Goal: Task Accomplishment & Management: Manage account settings

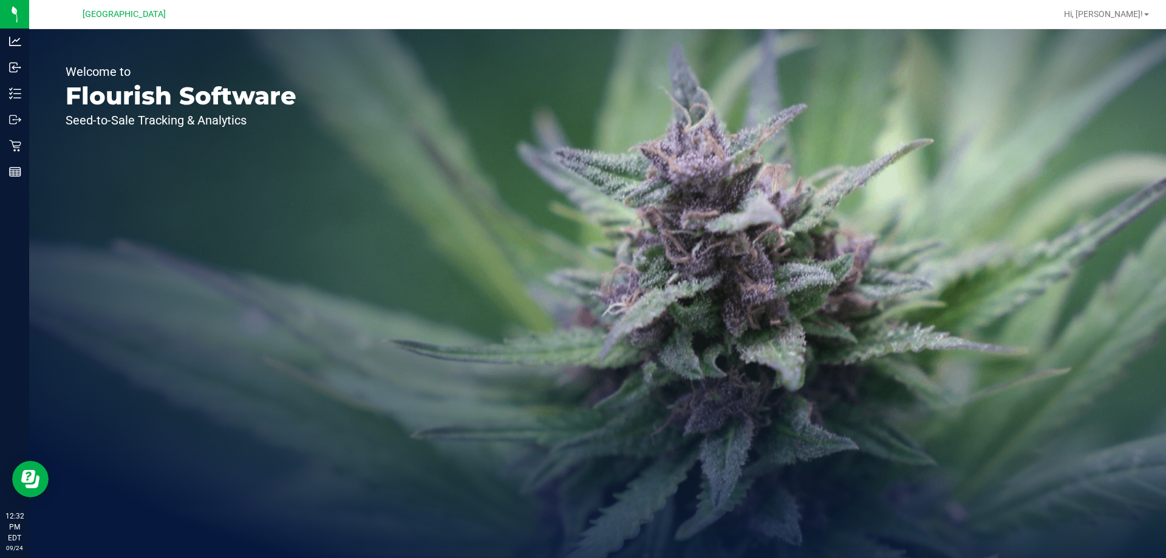
drag, startPoint x: 58, startPoint y: 71, endPoint x: 264, endPoint y: 121, distance: 212.5
click at [264, 121] on div "Welcome to Flourish Software Seed-to-Sale Tracking & Analytics" at bounding box center [181, 293] width 304 height 529
click at [264, 121] on p "Seed-to-Sale Tracking & Analytics" at bounding box center [181, 120] width 231 height 12
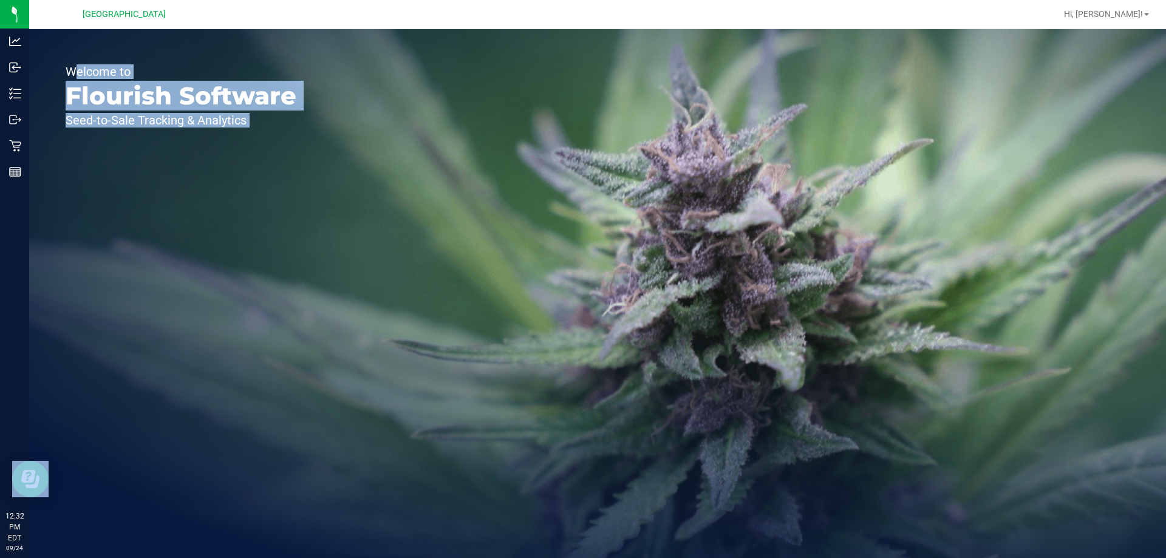
drag, startPoint x: 264, startPoint y: 121, endPoint x: 69, endPoint y: 57, distance: 205.2
click at [69, 57] on div "Welcome to Flourish Software Seed-to-Sale Tracking & Analytics" at bounding box center [181, 293] width 304 height 529
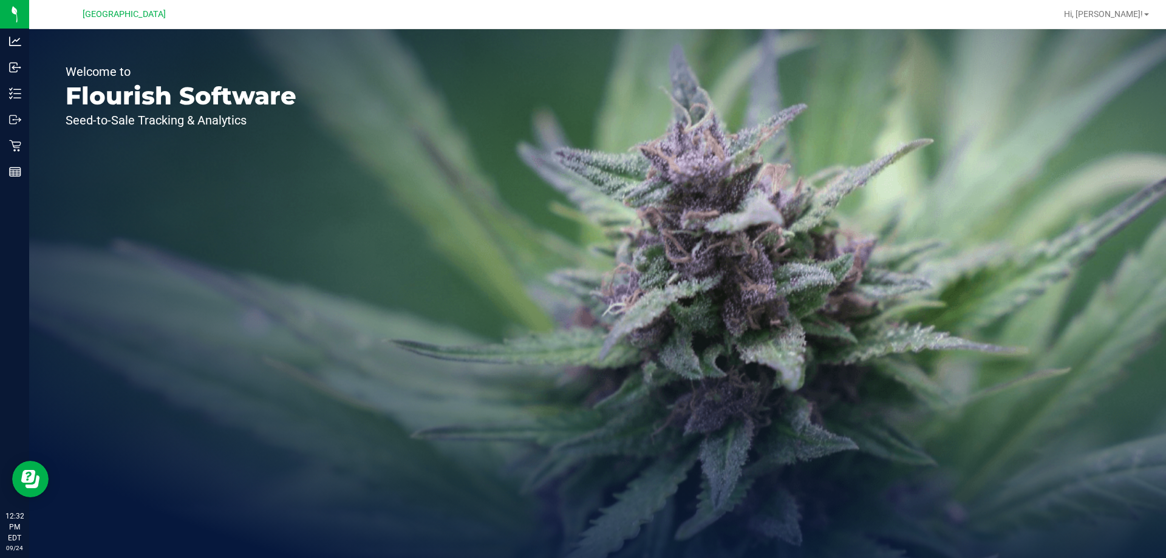
drag, startPoint x: 61, startPoint y: 62, endPoint x: 255, endPoint y: 127, distance: 205.0
click at [255, 127] on div "Welcome to Flourish Software Seed-to-Sale Tracking & Analytics" at bounding box center [181, 293] width 304 height 529
click at [257, 123] on p "Seed-to-Sale Tracking & Analytics" at bounding box center [181, 120] width 231 height 12
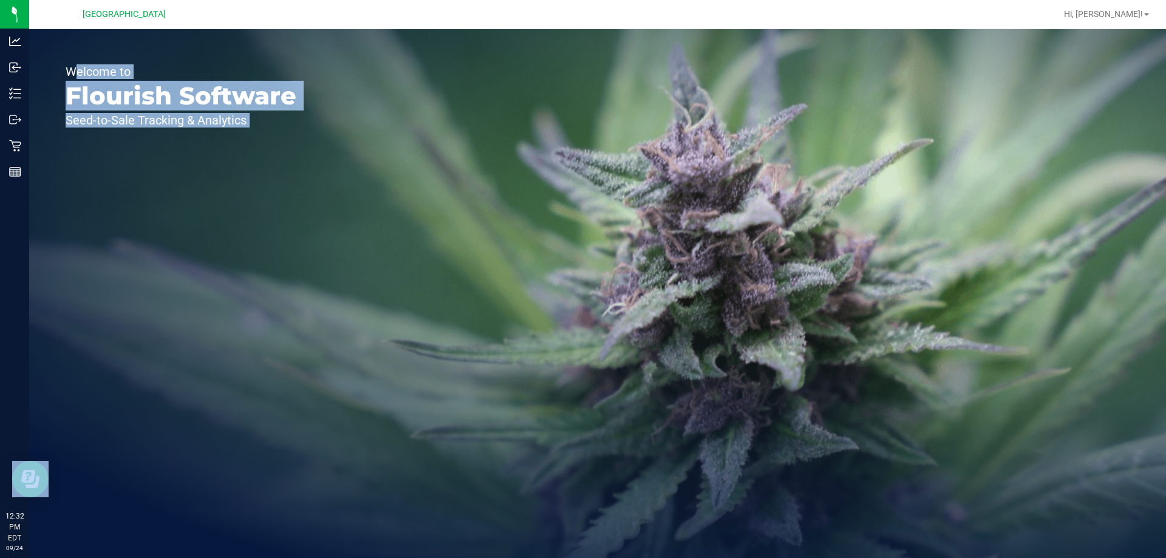
drag, startPoint x: 257, startPoint y: 123, endPoint x: 68, endPoint y: 68, distance: 197.1
click at [68, 68] on div "Welcome to Flourish Software Seed-to-Sale Tracking & Analytics" at bounding box center [181, 293] width 304 height 529
click at [68, 68] on p "Welcome to" at bounding box center [181, 72] width 231 height 12
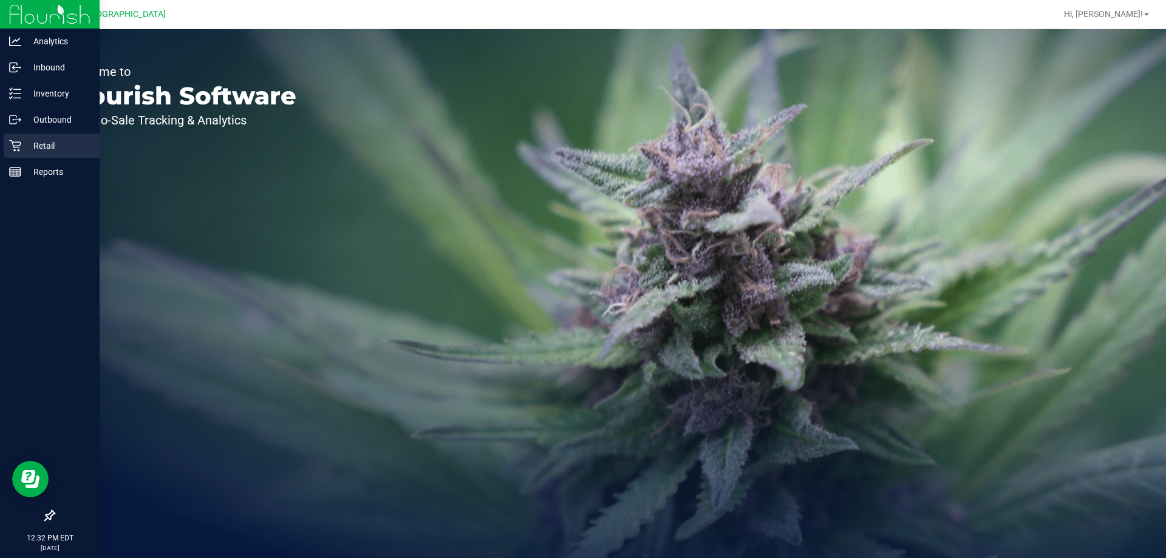
click at [45, 149] on p "Retail" at bounding box center [57, 145] width 73 height 15
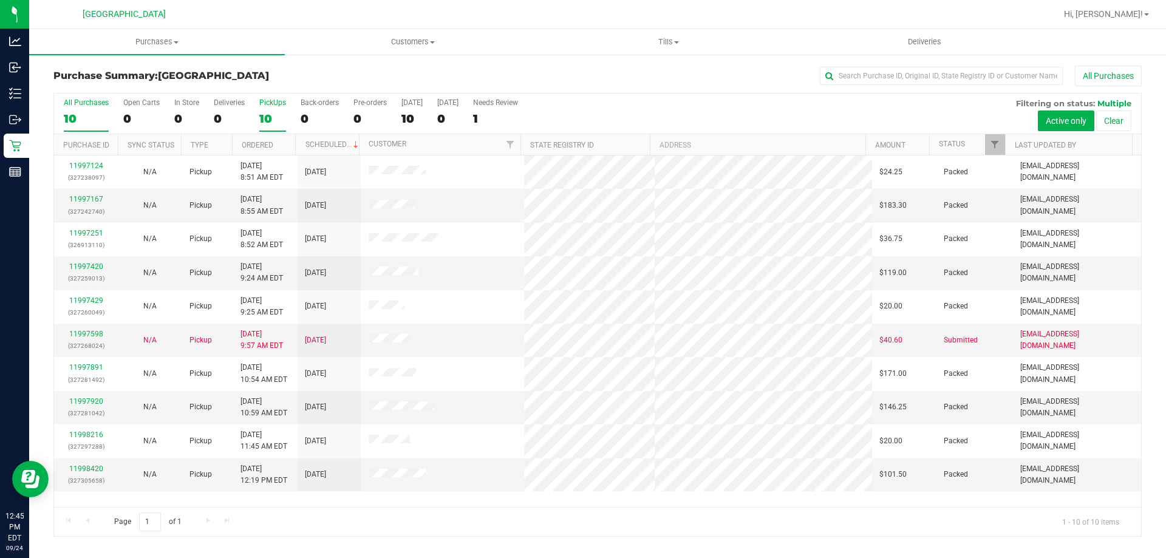
click at [260, 106] on div "PickUps" at bounding box center [272, 102] width 27 height 8
click at [0, 0] on input "PickUps 10" at bounding box center [0, 0] width 0 height 0
click at [996, 145] on span "Filter" at bounding box center [995, 145] width 10 height 10
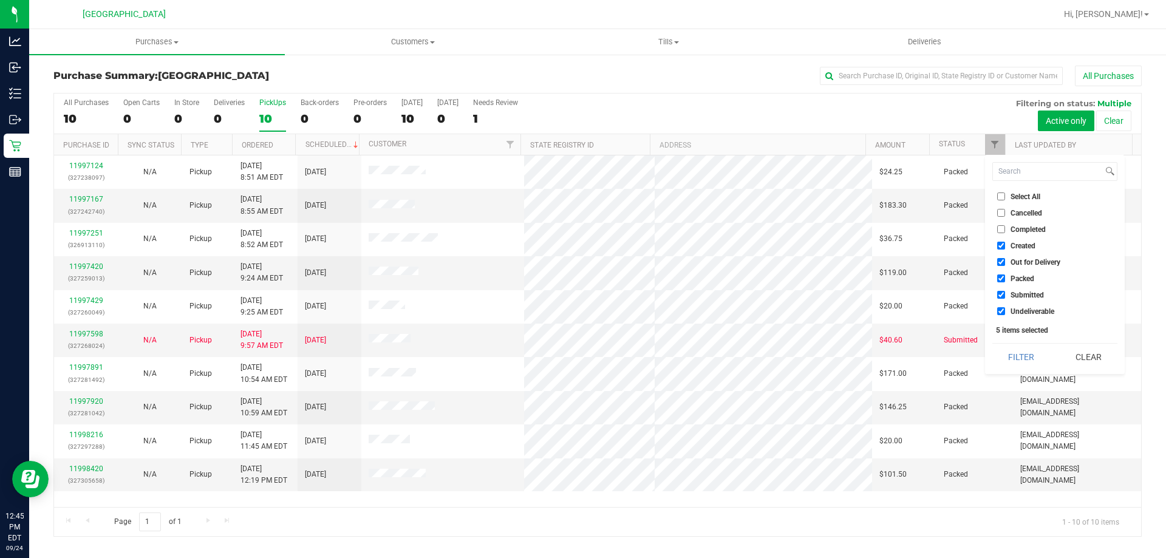
click at [1022, 242] on span "Created" at bounding box center [1022, 245] width 25 height 7
click at [1005, 242] on input "Created" at bounding box center [1001, 246] width 8 height 8
checkbox input "false"
click at [1020, 262] on span "Out for Delivery" at bounding box center [1035, 262] width 50 height 7
click at [1005, 262] on input "Out for Delivery" at bounding box center [1001, 262] width 8 height 8
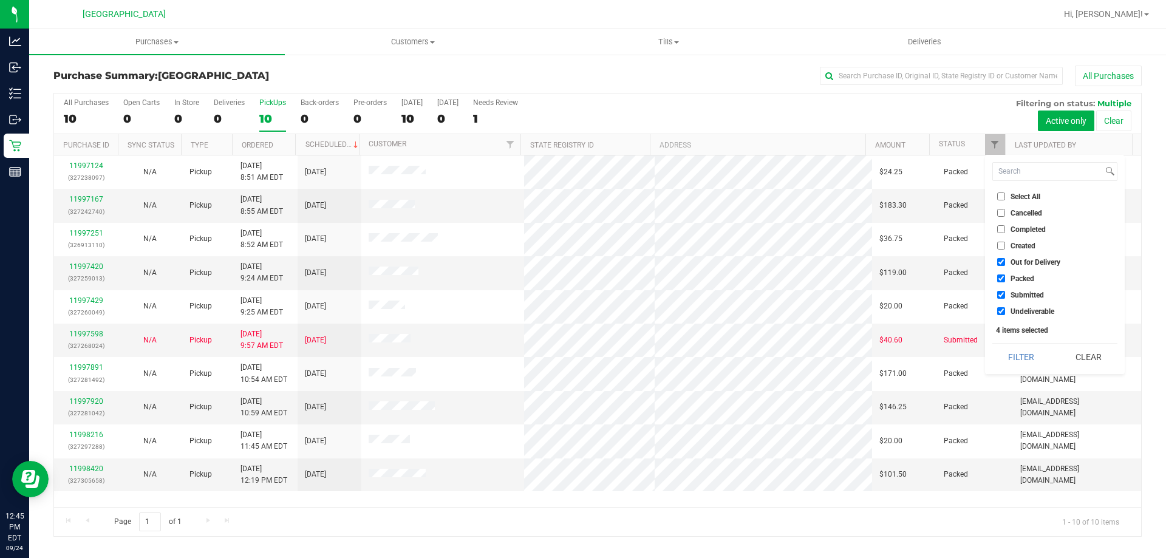
checkbox input "false"
click at [1020, 280] on span "Packed" at bounding box center [1022, 278] width 24 height 7
click at [1005, 280] on input "Packed" at bounding box center [1001, 278] width 8 height 8
checkbox input "false"
click at [1016, 350] on button "Filter" at bounding box center [1021, 357] width 58 height 27
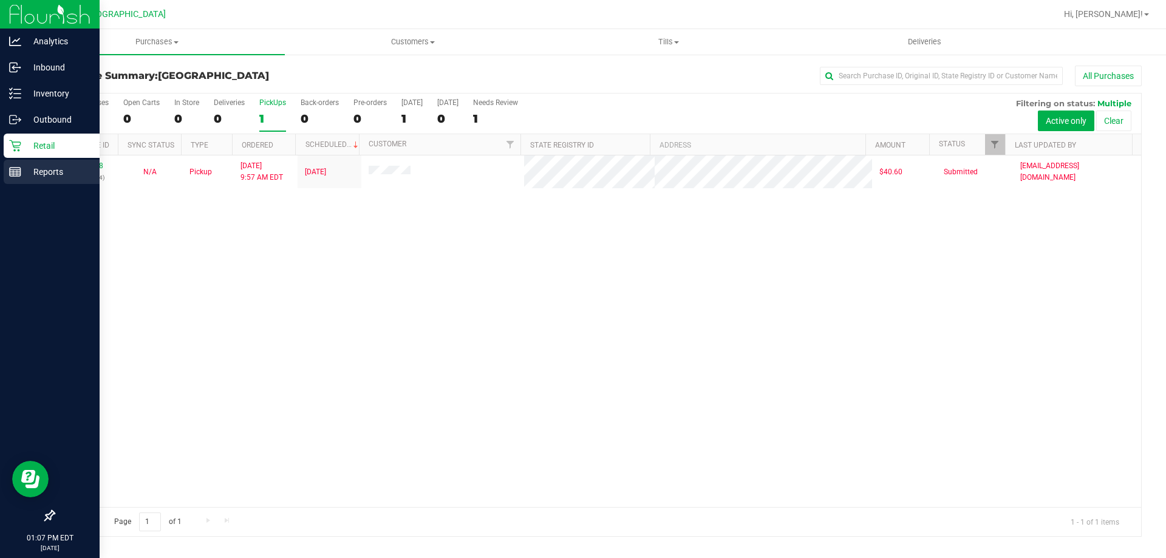
click at [19, 172] on line at bounding box center [15, 172] width 11 height 0
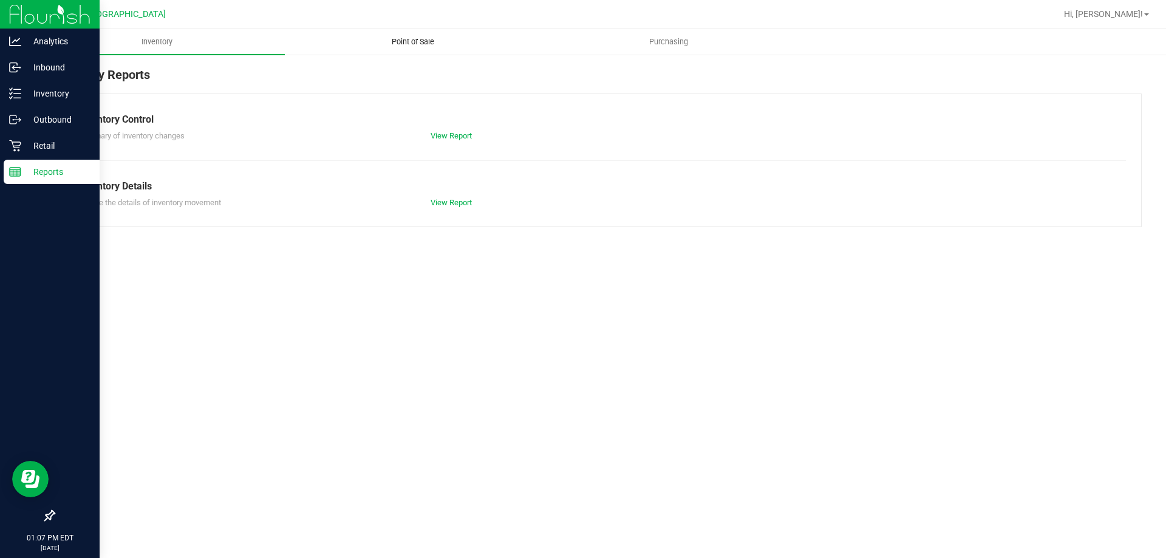
click at [412, 43] on span "Point of Sale" at bounding box center [412, 41] width 75 height 11
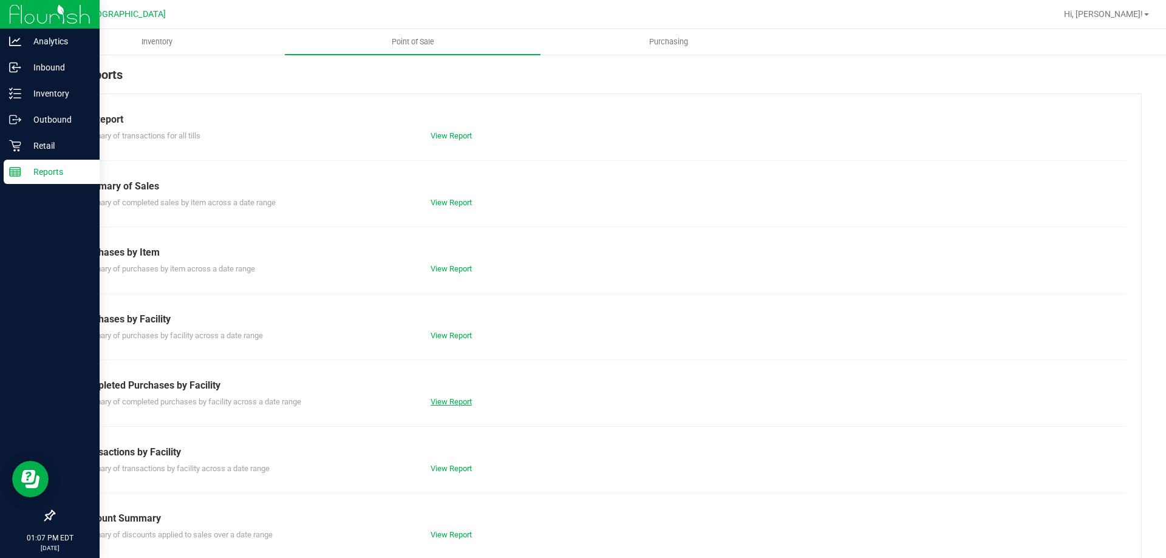
click at [440, 398] on link "View Report" at bounding box center [450, 401] width 41 height 9
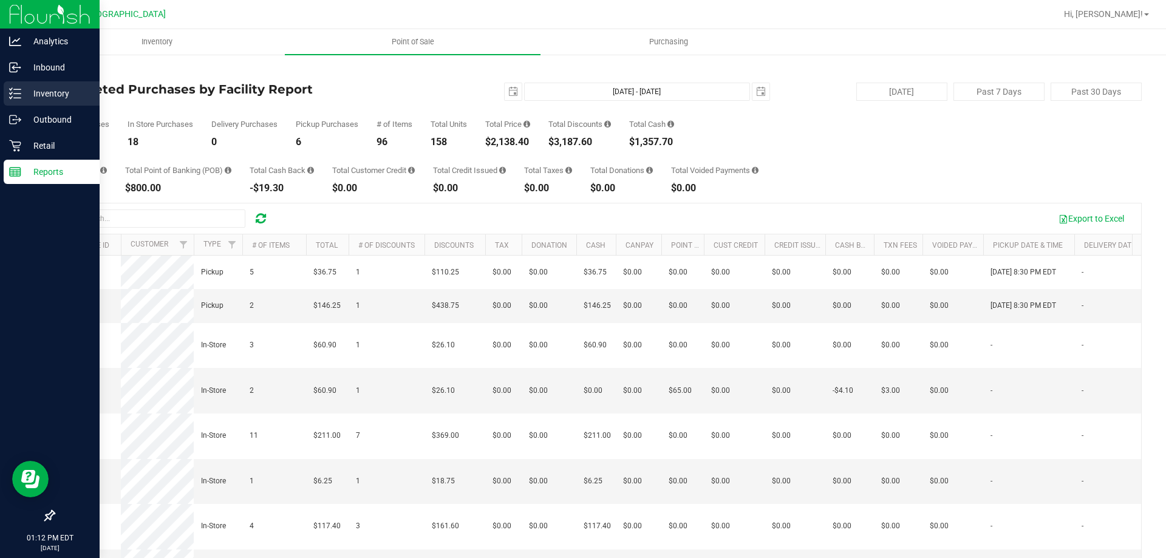
click at [18, 89] on icon at bounding box center [15, 93] width 12 height 12
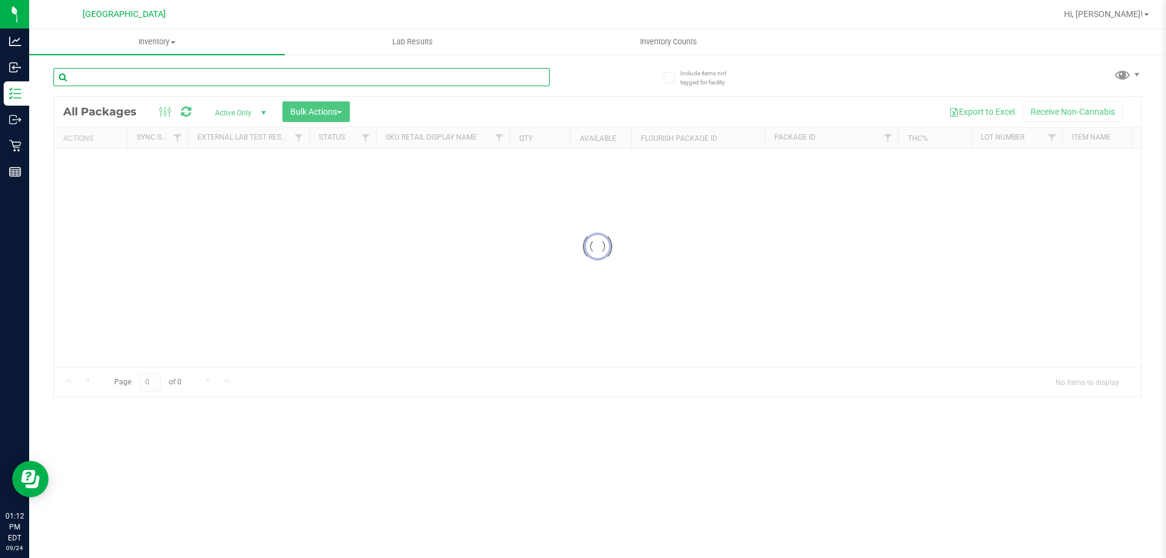
click at [159, 83] on input "text" at bounding box center [301, 77] width 496 height 18
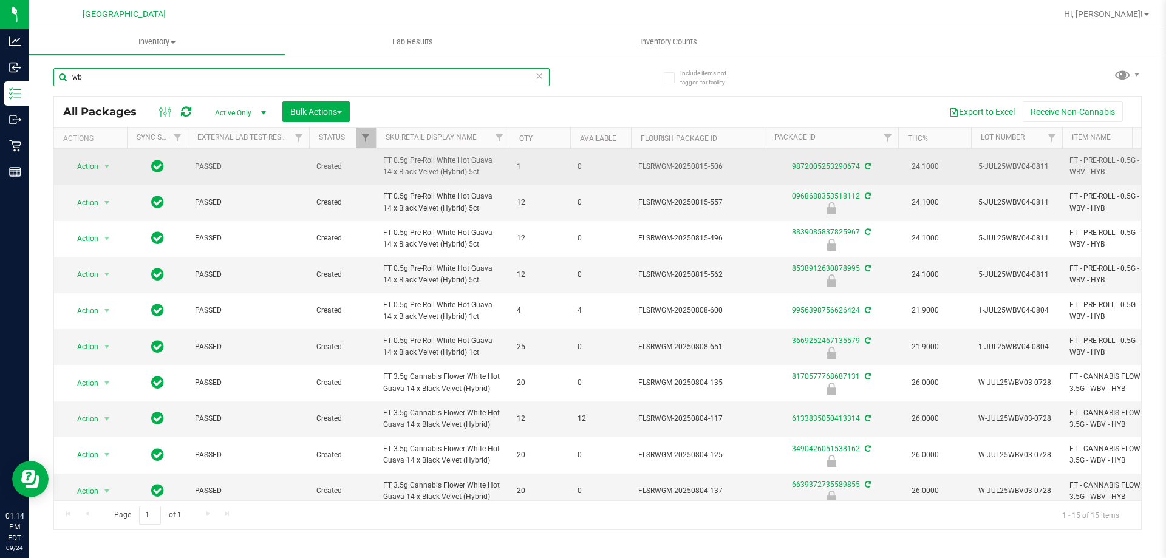
type input "w"
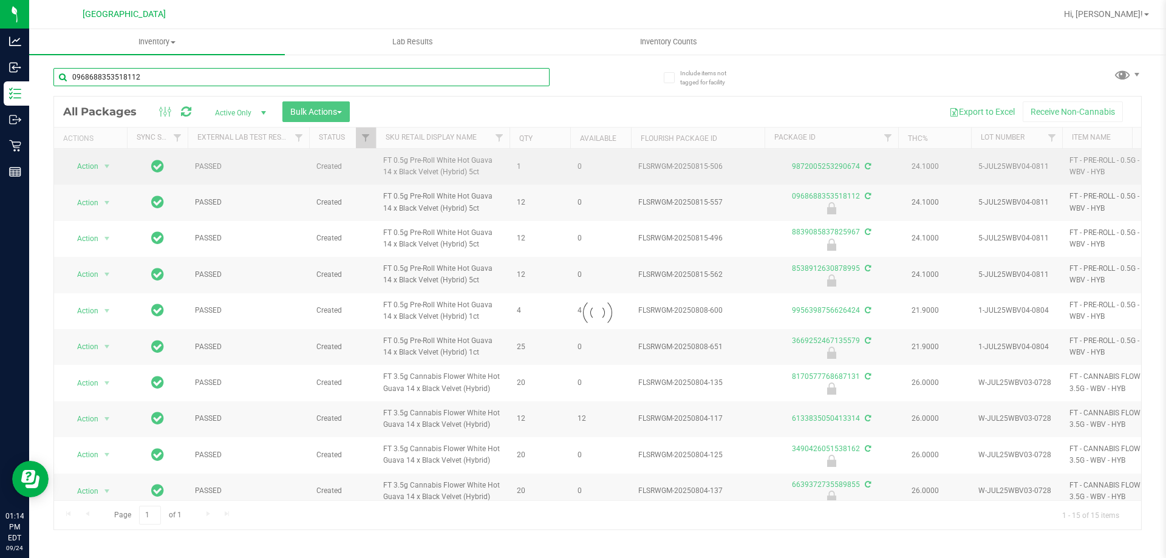
type input "0968688353518112"
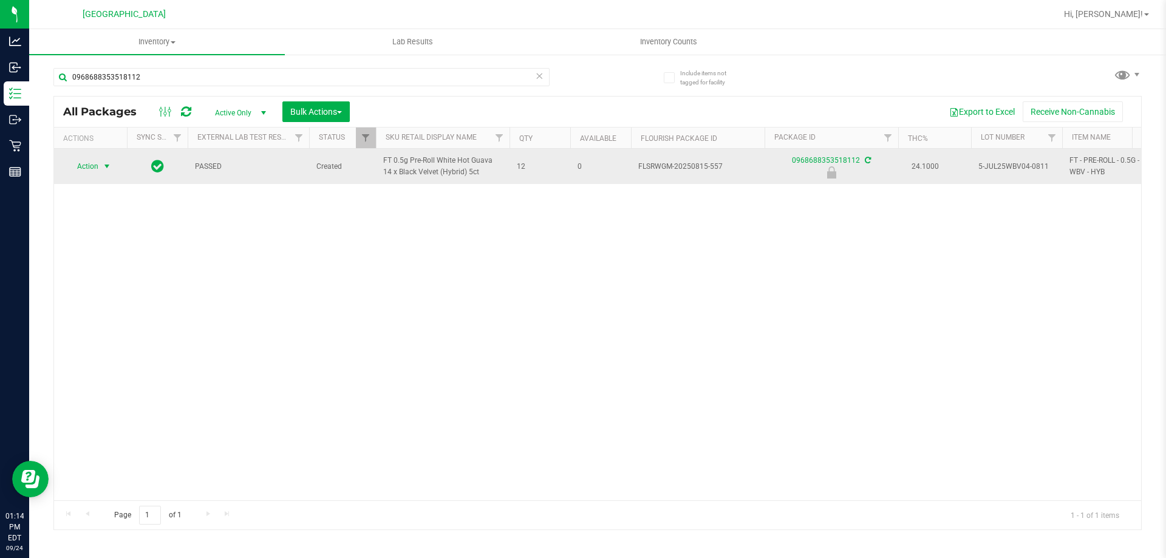
click at [90, 169] on span "Action" at bounding box center [82, 166] width 33 height 17
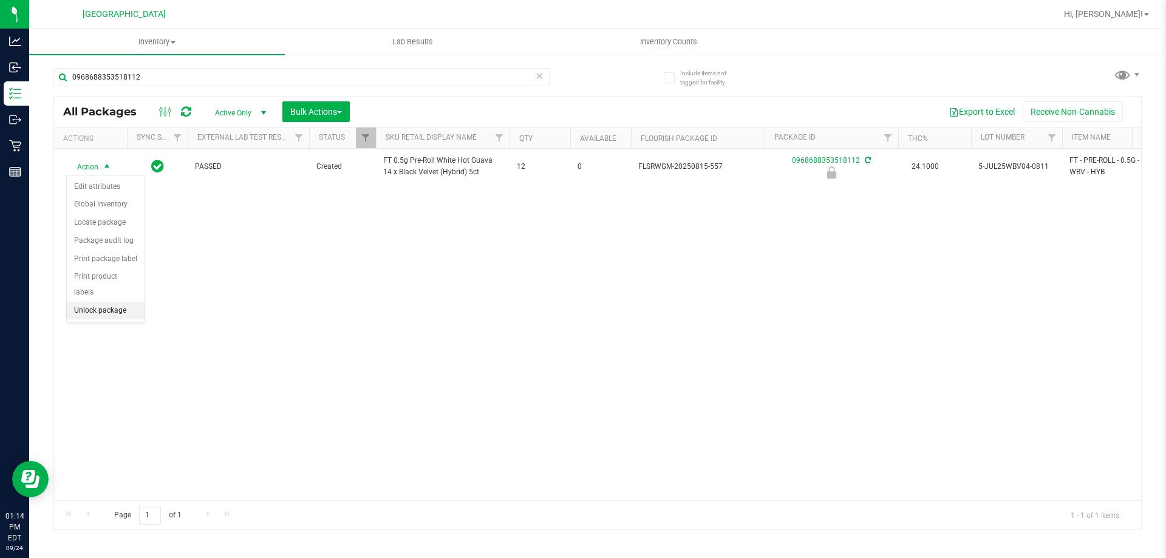
click at [84, 302] on li "Unlock package" at bounding box center [106, 311] width 78 height 18
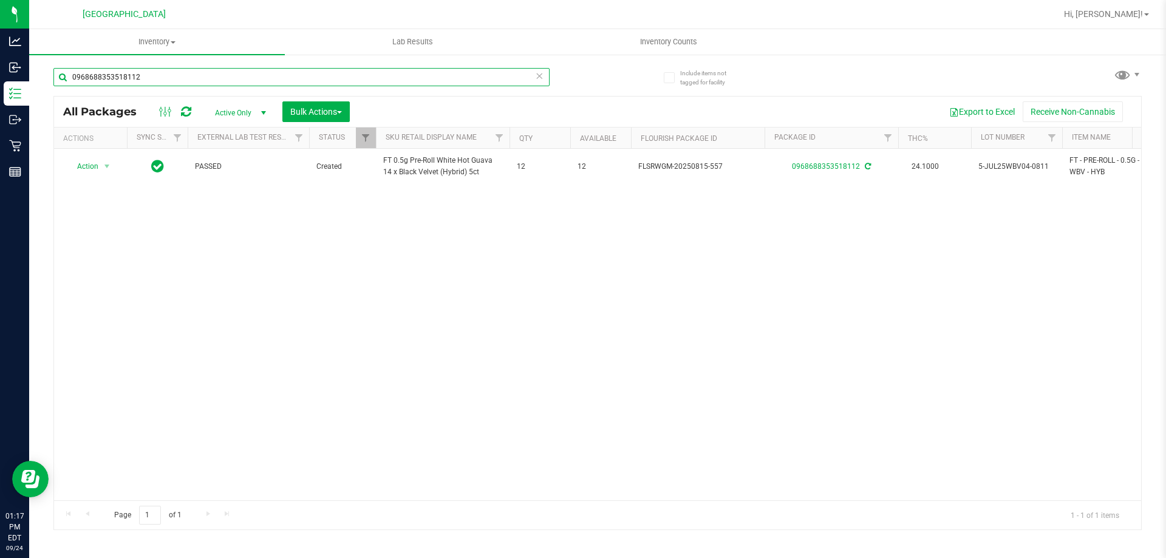
click at [174, 81] on input "0968688353518112" at bounding box center [301, 77] width 496 height 18
type input "5995191111678321"
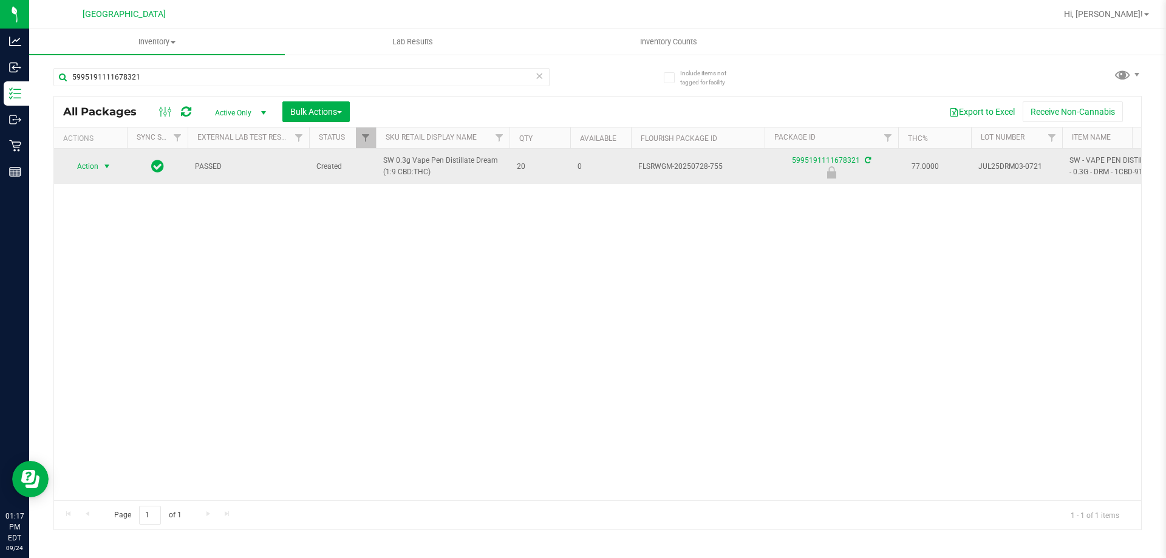
click at [92, 166] on span "Action" at bounding box center [82, 166] width 33 height 17
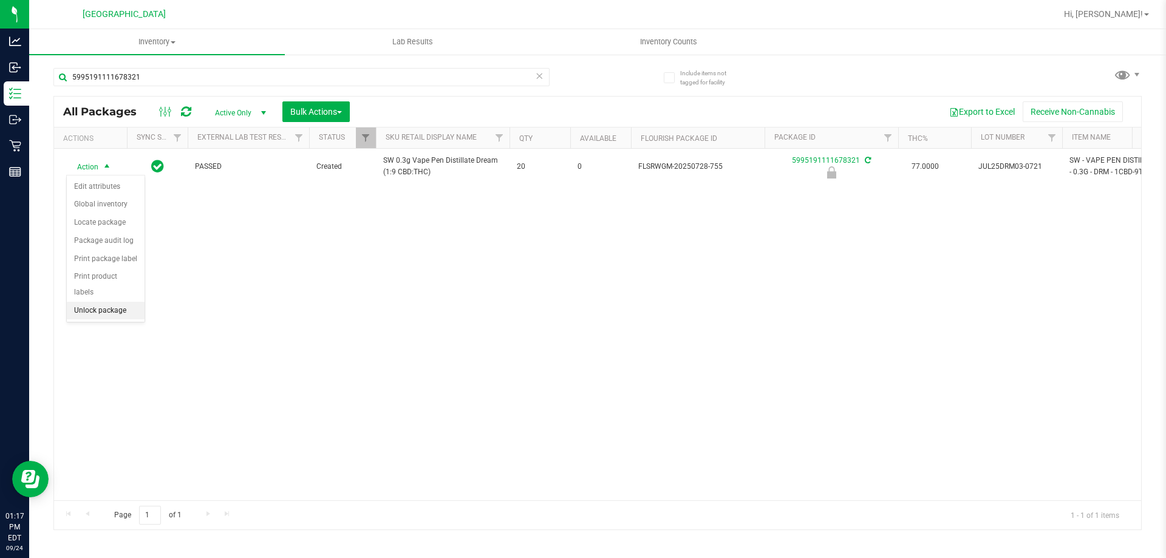
click at [103, 302] on li "Unlock package" at bounding box center [106, 311] width 78 height 18
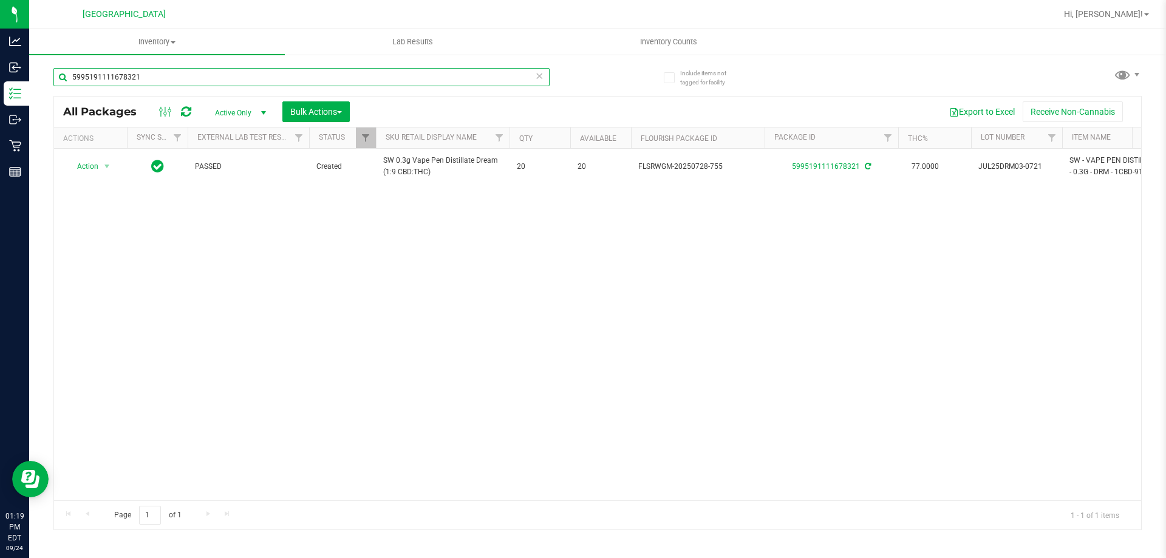
click at [184, 78] on input "5995191111678321" at bounding box center [301, 77] width 496 height 18
type input "5528856845623275"
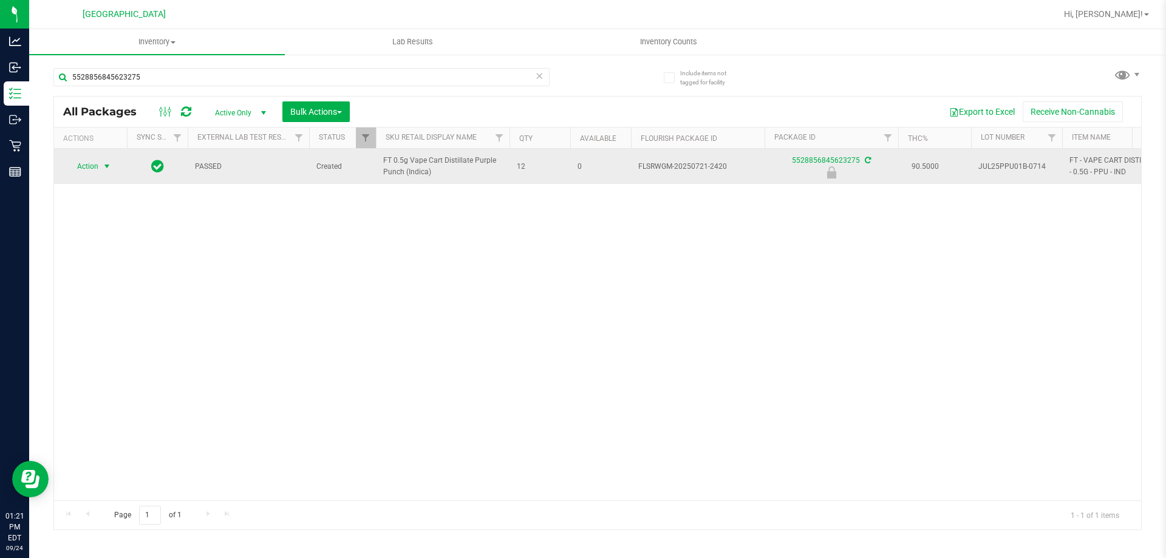
click at [97, 170] on span "Action" at bounding box center [82, 166] width 33 height 17
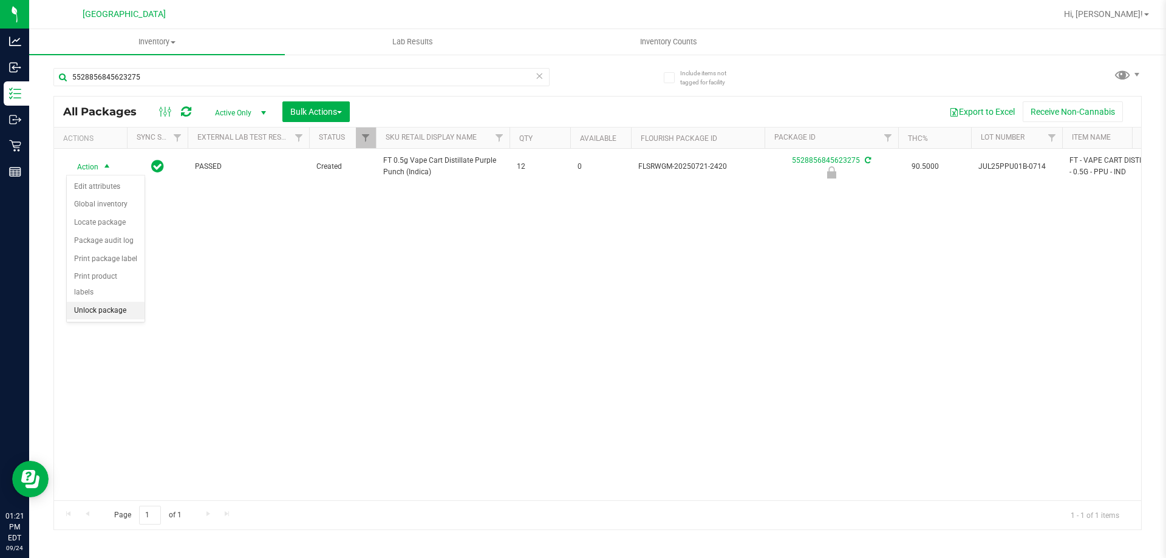
click at [120, 302] on li "Unlock package" at bounding box center [106, 311] width 78 height 18
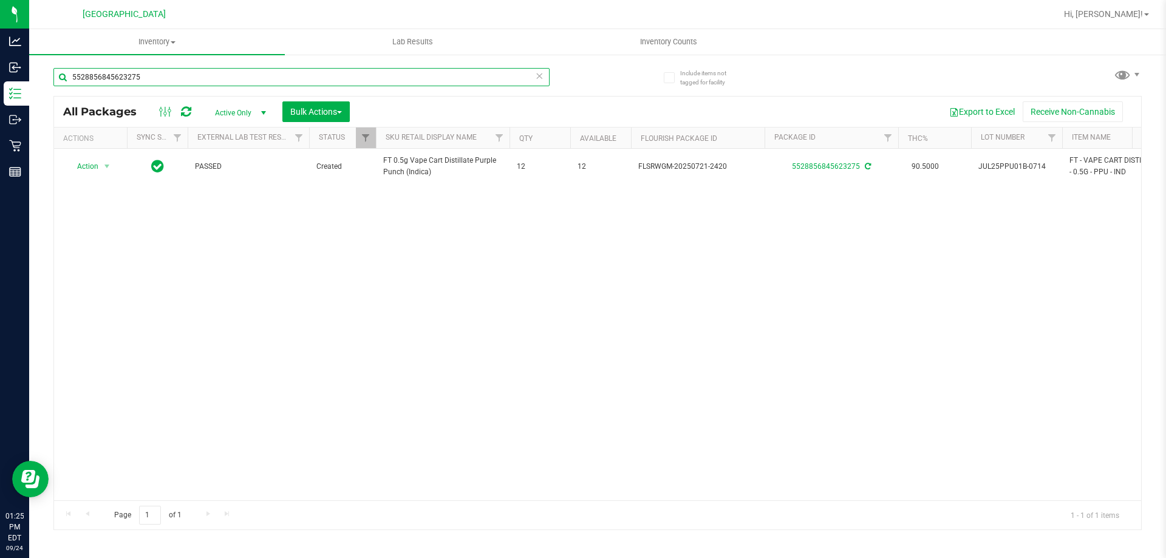
click at [174, 76] on input "5528856845623275" at bounding box center [301, 77] width 496 height 18
type input "5"
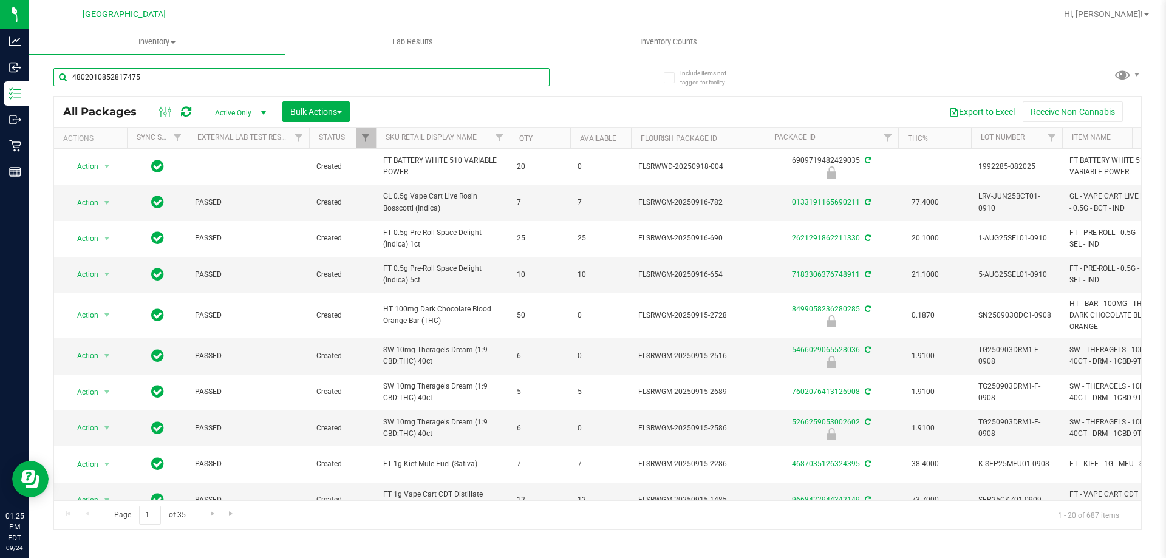
type input "4802010852817475"
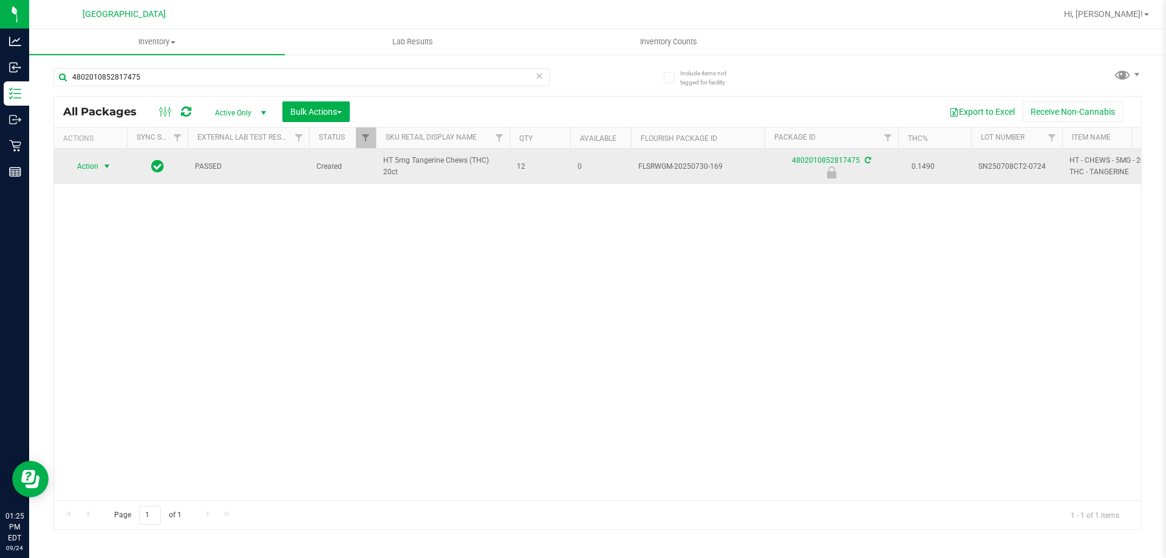
click at [92, 163] on span "Action" at bounding box center [82, 166] width 33 height 17
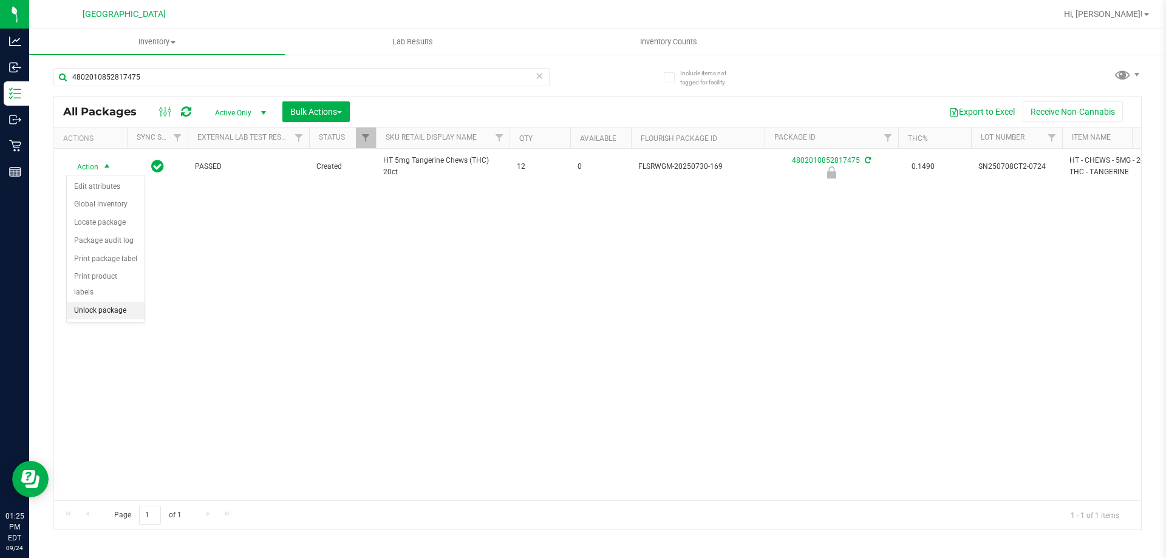
click at [96, 302] on li "Unlock package" at bounding box center [106, 311] width 78 height 18
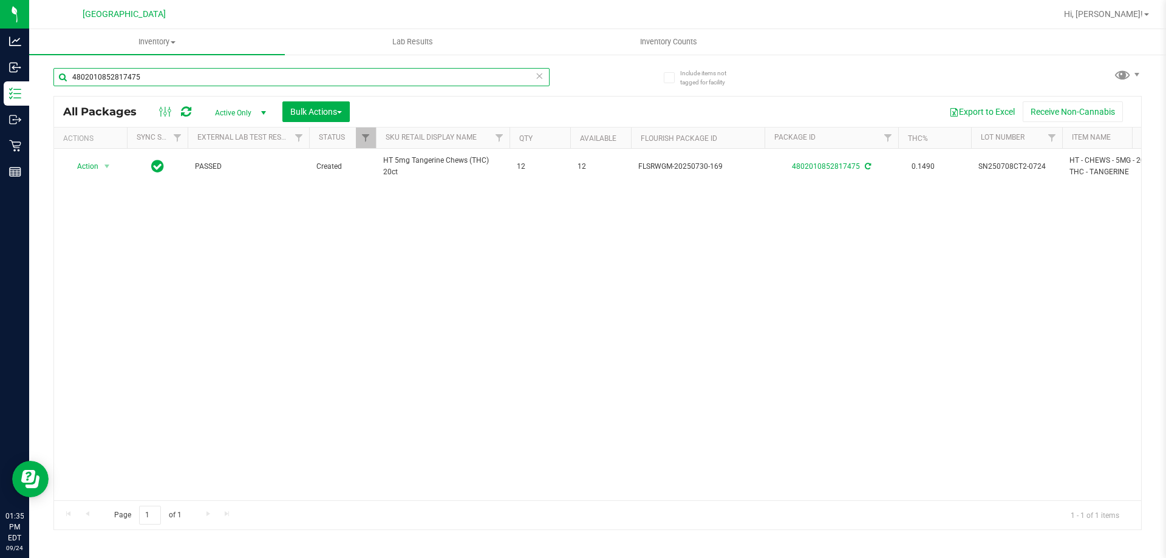
click at [174, 73] on input "4802010852817475" at bounding box center [301, 77] width 496 height 18
type input "0876203444832851"
click at [100, 166] on span "select" at bounding box center [107, 166] width 15 height 17
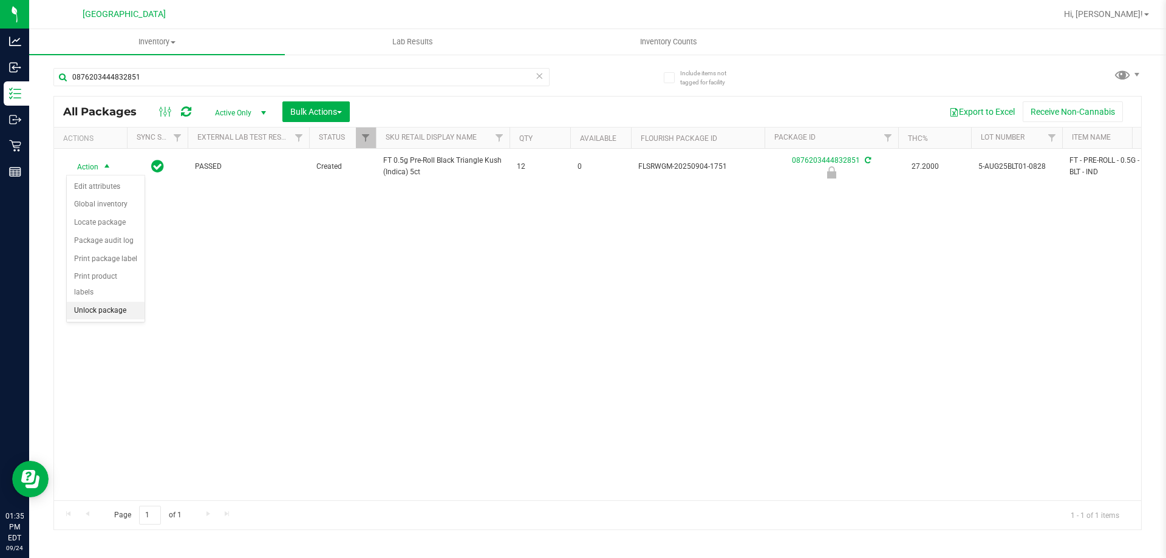
click at [114, 302] on li "Unlock package" at bounding box center [106, 311] width 78 height 18
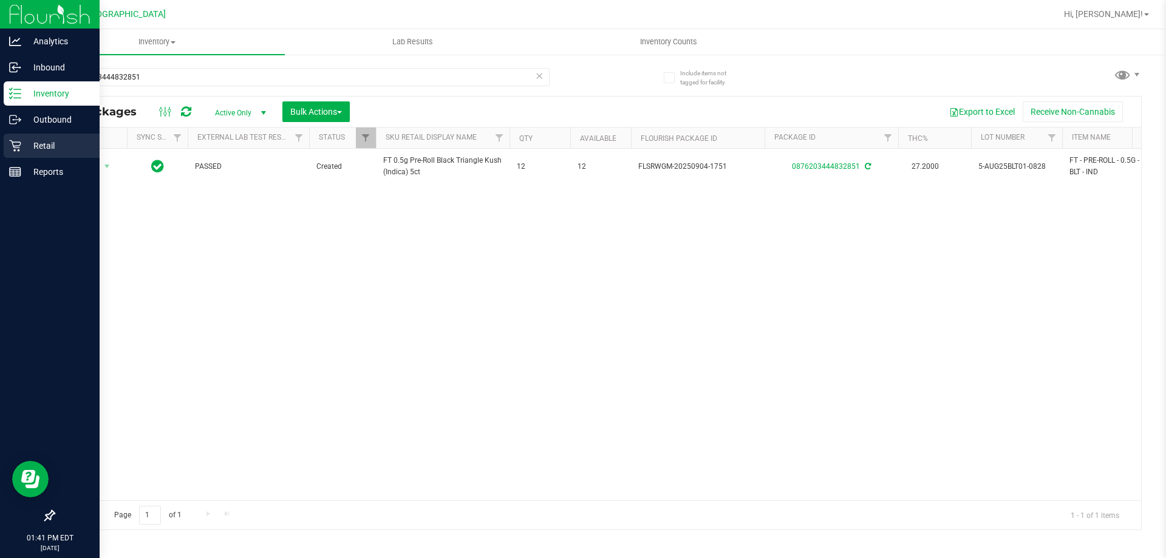
click at [19, 149] on icon at bounding box center [15, 146] width 12 height 12
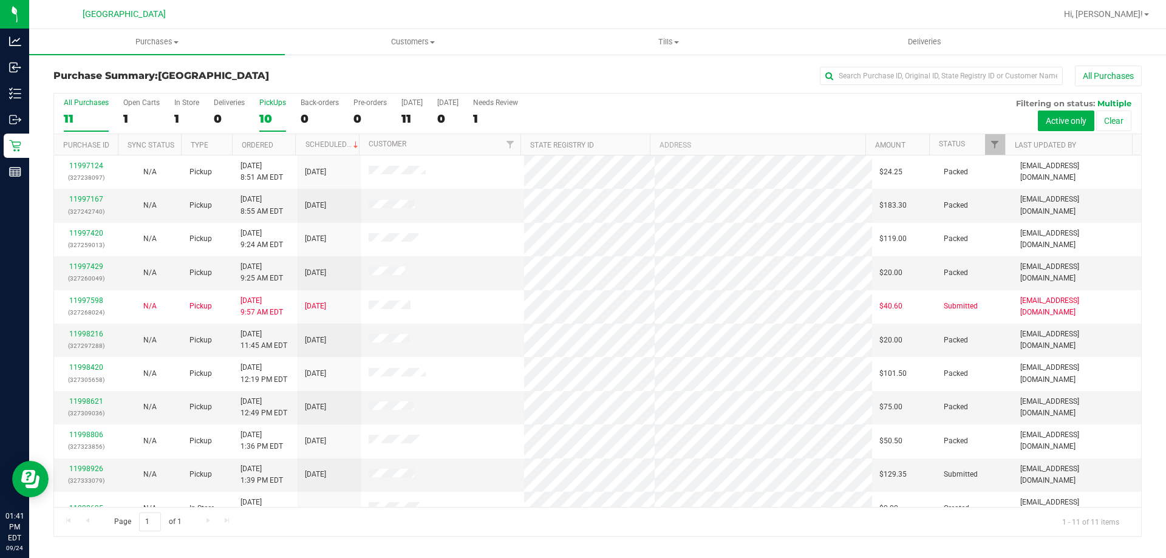
click at [267, 105] on div "PickUps" at bounding box center [272, 102] width 27 height 8
click at [0, 0] on input "PickUps 10" at bounding box center [0, 0] width 0 height 0
click at [989, 141] on link "Filter" at bounding box center [995, 144] width 20 height 21
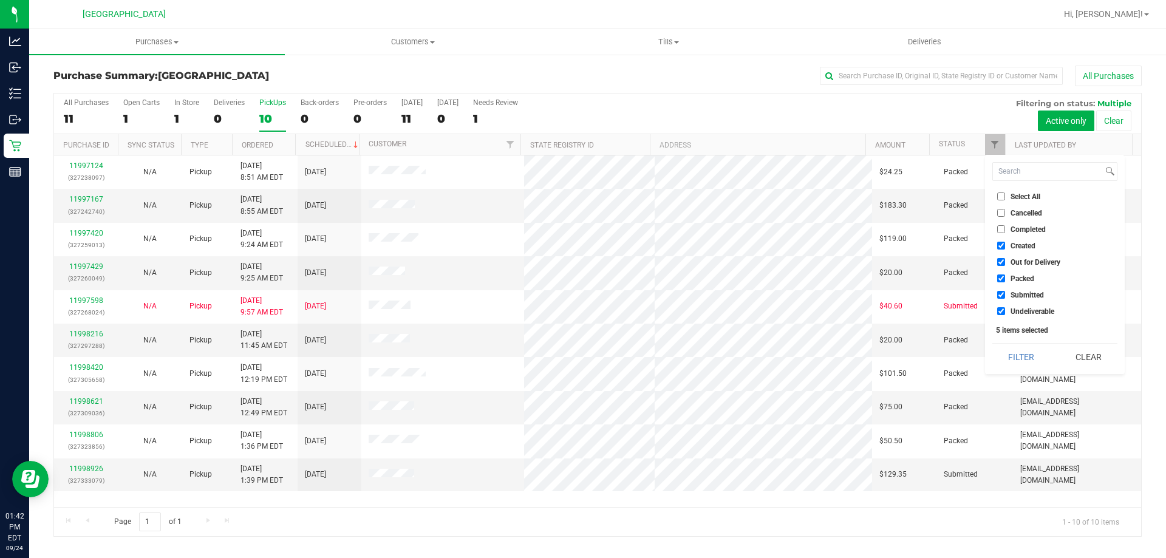
click at [1000, 243] on input "Created" at bounding box center [1001, 246] width 8 height 8
checkbox input "false"
click at [1008, 261] on label "Out for Delivery" at bounding box center [1028, 262] width 63 height 8
click at [1005, 261] on input "Out for Delivery" at bounding box center [1001, 262] width 8 height 8
checkbox input "false"
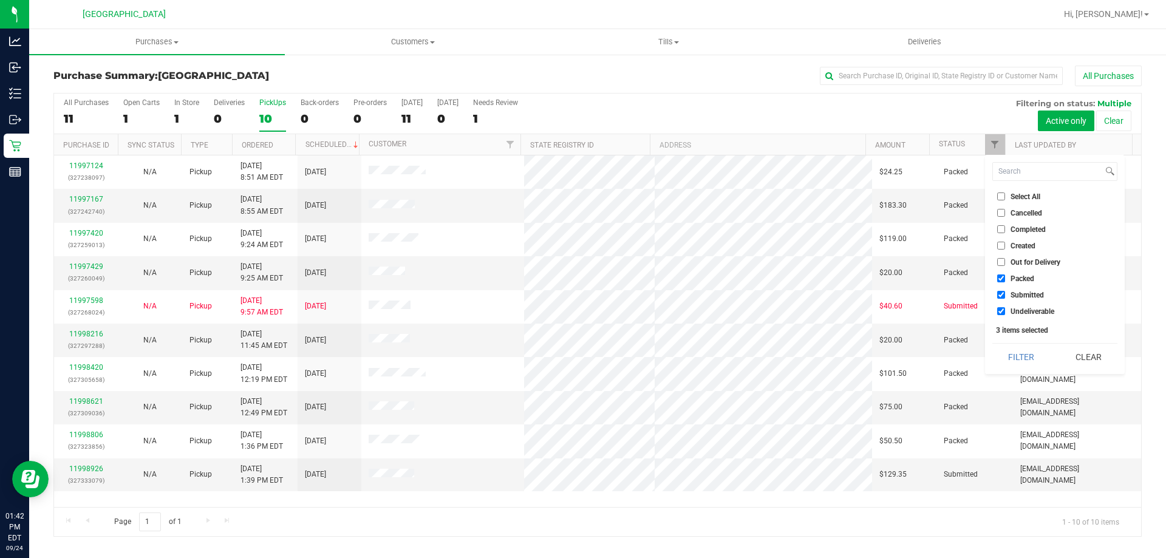
click at [1008, 282] on label "Packed" at bounding box center [1015, 278] width 37 height 8
click at [1005, 282] on input "Packed" at bounding box center [1001, 278] width 8 height 8
checkbox input "false"
click at [1017, 343] on div "Filter Clear" at bounding box center [1054, 356] width 125 height 27
click at [1003, 355] on button "Filter" at bounding box center [1021, 357] width 58 height 27
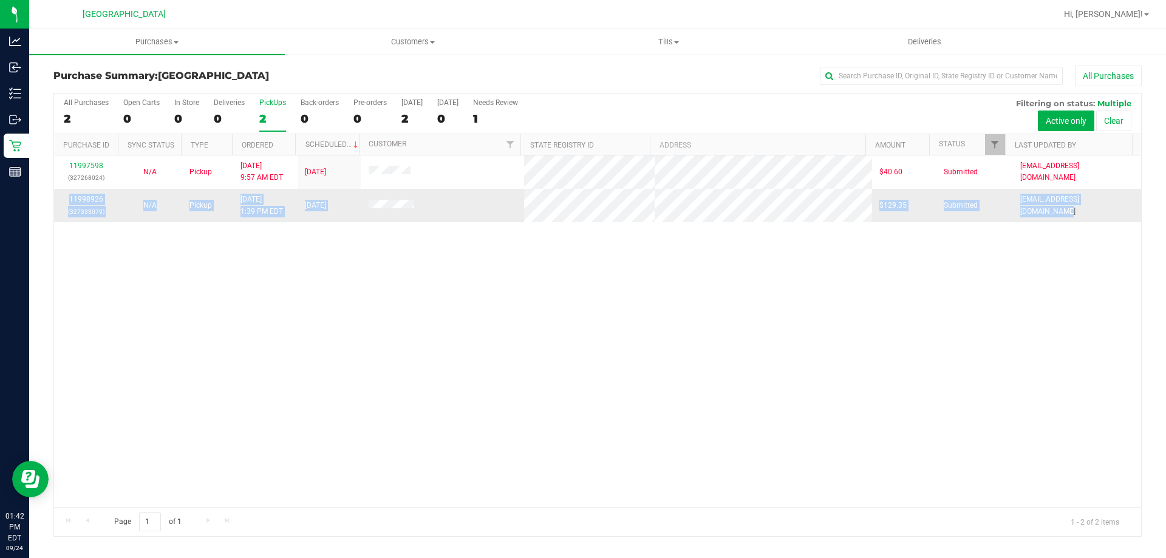
drag, startPoint x: 57, startPoint y: 194, endPoint x: 1114, endPoint y: 195, distance: 1056.9
click at [1114, 195] on tr "11998926 (327333079) N/A Pickup [DATE] 1:39 PM EDT 9/24/2025 $129.35 Submitted …" at bounding box center [597, 205] width 1087 height 33
click at [1114, 195] on td "[EMAIL_ADDRESS][DOMAIN_NAME]" at bounding box center [1077, 205] width 128 height 33
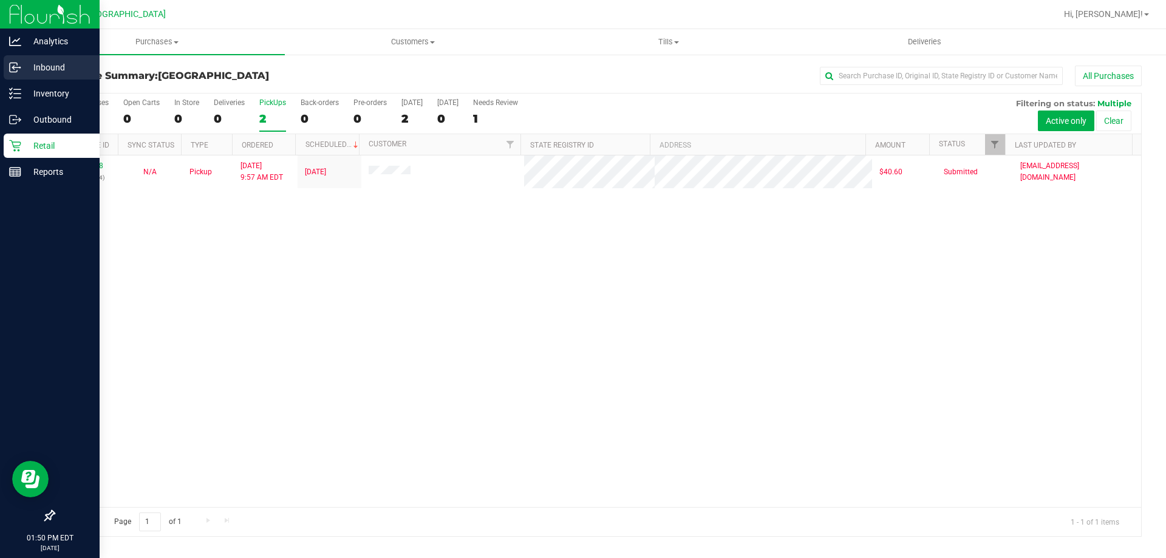
click at [10, 70] on icon at bounding box center [15, 67] width 12 height 12
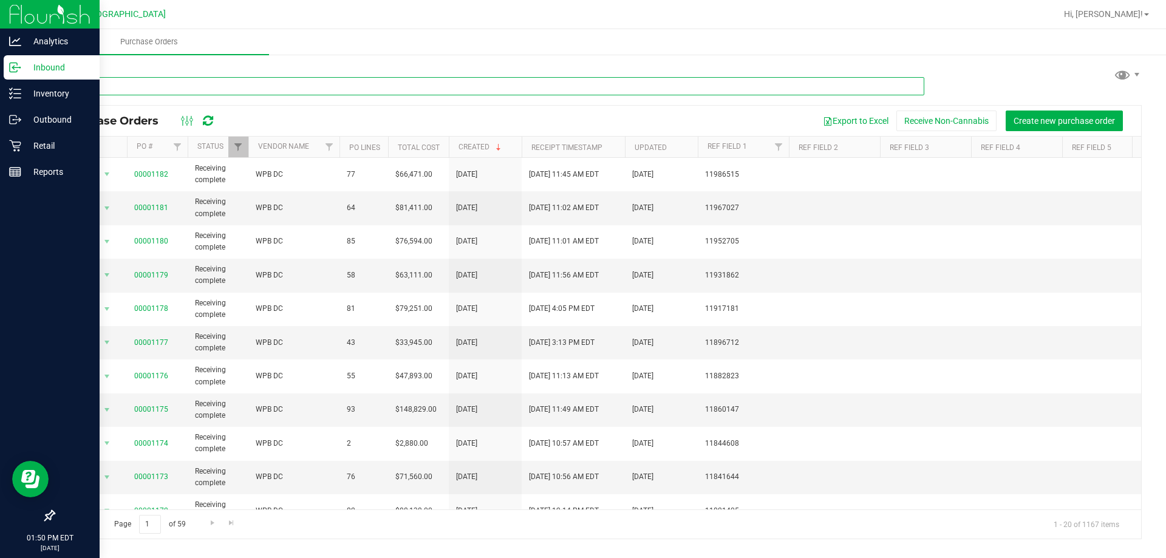
click at [248, 87] on input "text" at bounding box center [488, 86] width 871 height 18
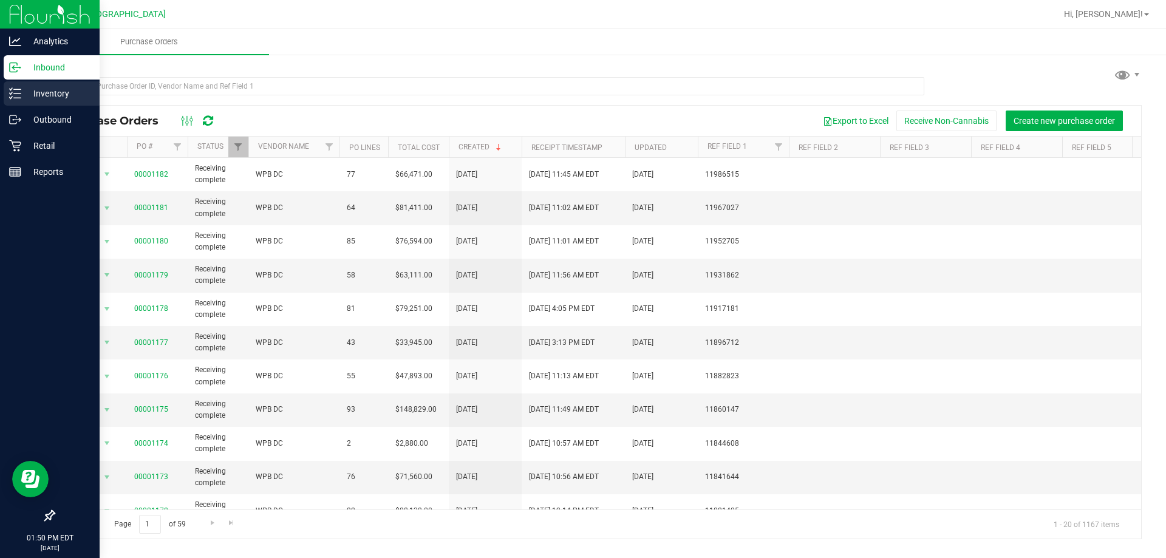
click at [10, 93] on icon at bounding box center [15, 93] width 12 height 12
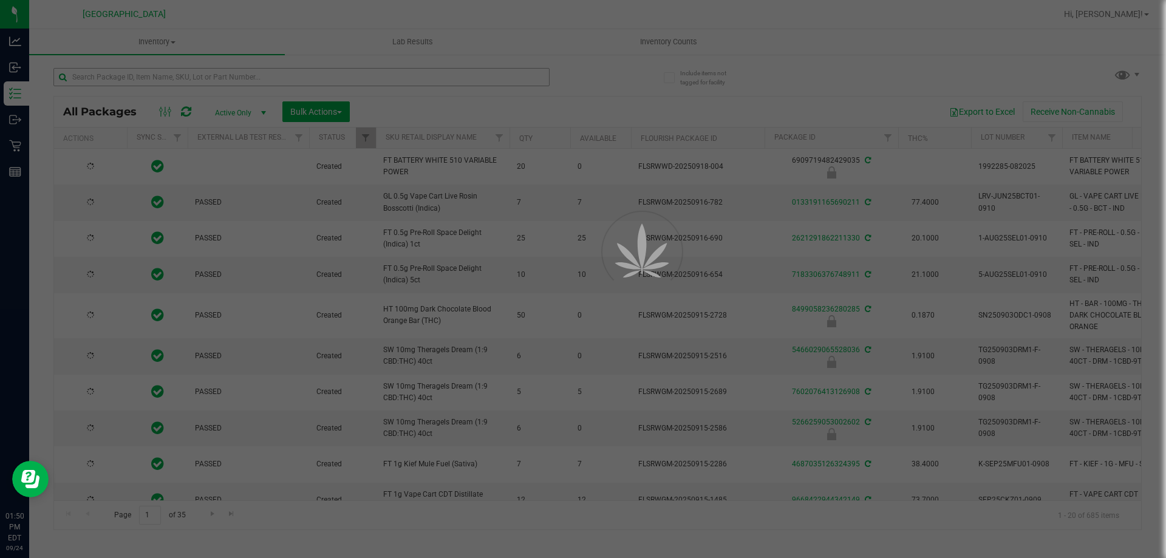
click at [222, 78] on div at bounding box center [583, 279] width 1166 height 558
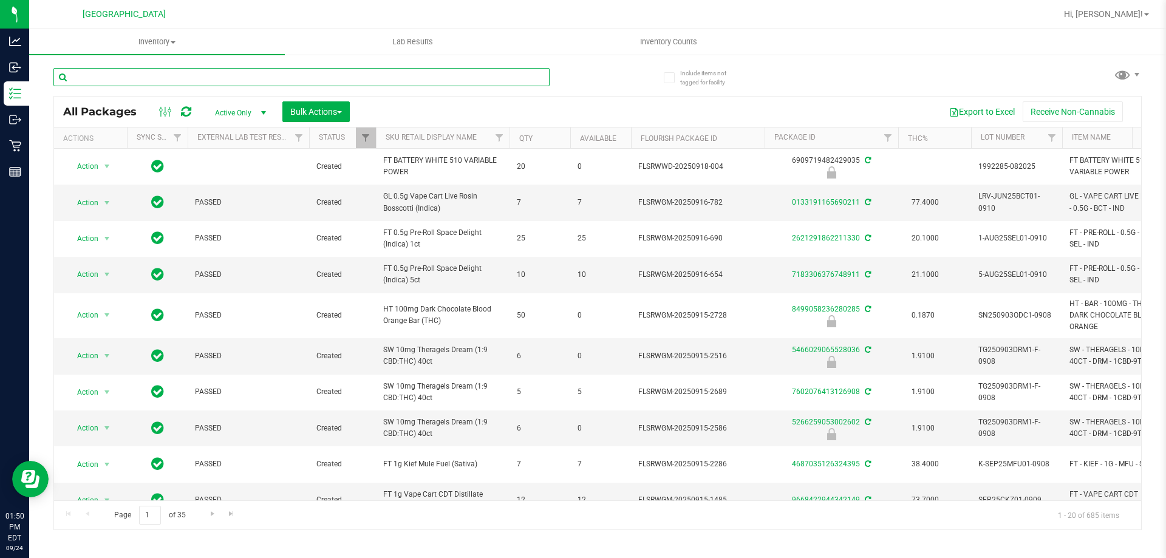
click at [225, 72] on input "text" at bounding box center [301, 77] width 496 height 18
type input "3664687513356821"
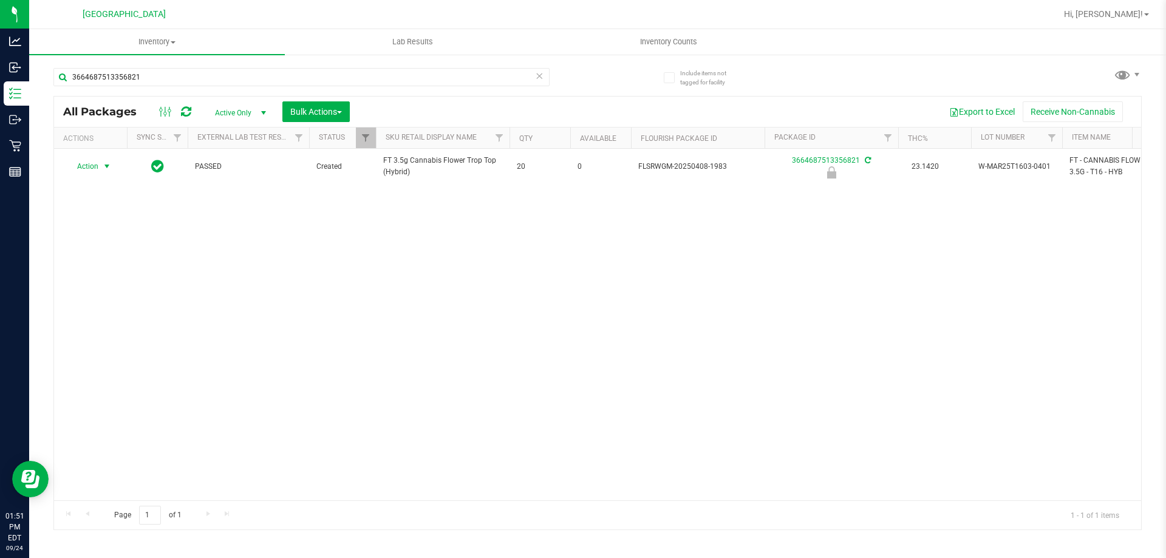
click at [100, 168] on span "select" at bounding box center [107, 166] width 15 height 17
click at [107, 302] on li "Unlock package" at bounding box center [106, 311] width 78 height 18
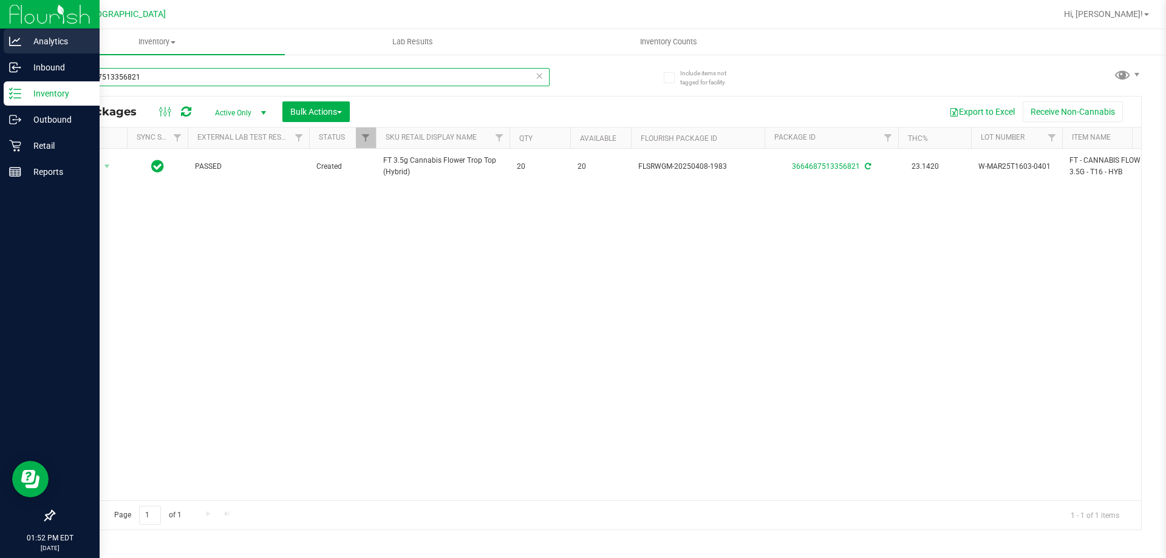
drag, startPoint x: 144, startPoint y: 79, endPoint x: 0, endPoint y: 50, distance: 146.8
click at [0, 50] on div "Analytics Inbound Inventory Outbound Retail Reports 01:52 PM EDT [DATE] 09/24 […" at bounding box center [583, 279] width 1166 height 558
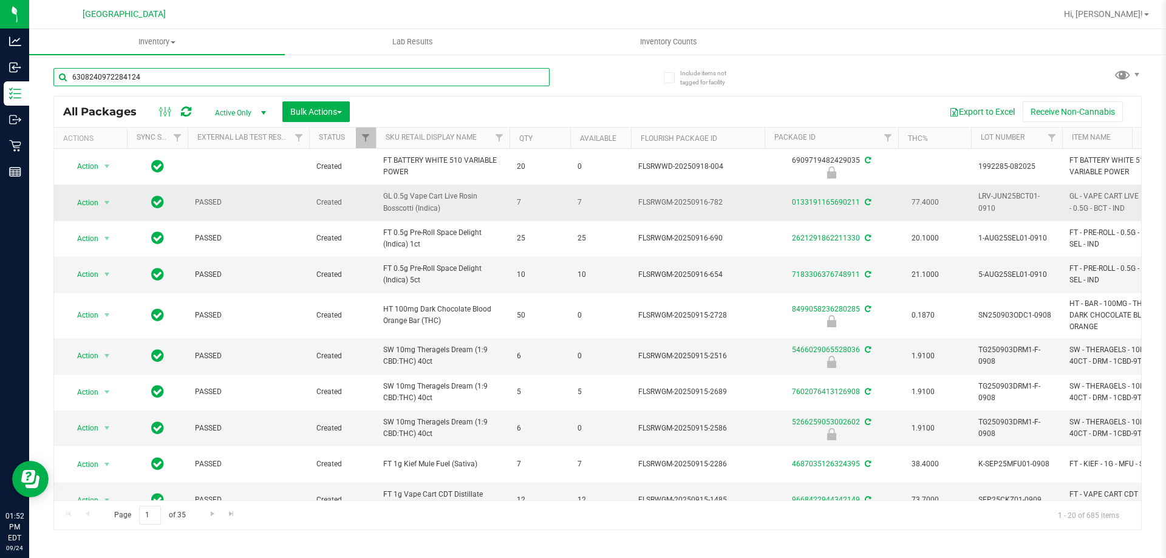
type input "6308240972284124"
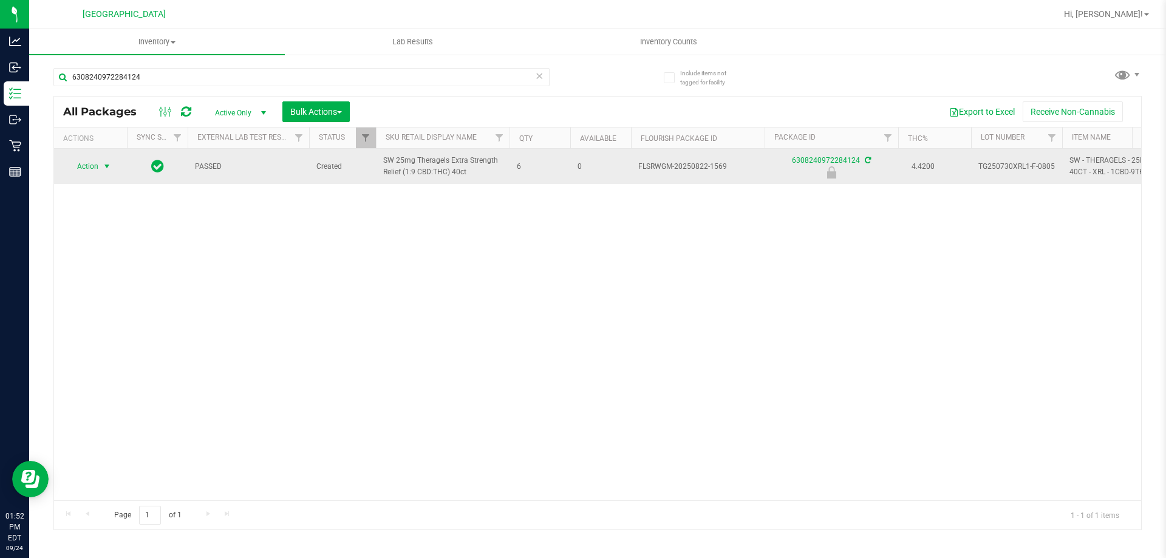
click at [88, 167] on span "Action" at bounding box center [82, 166] width 33 height 17
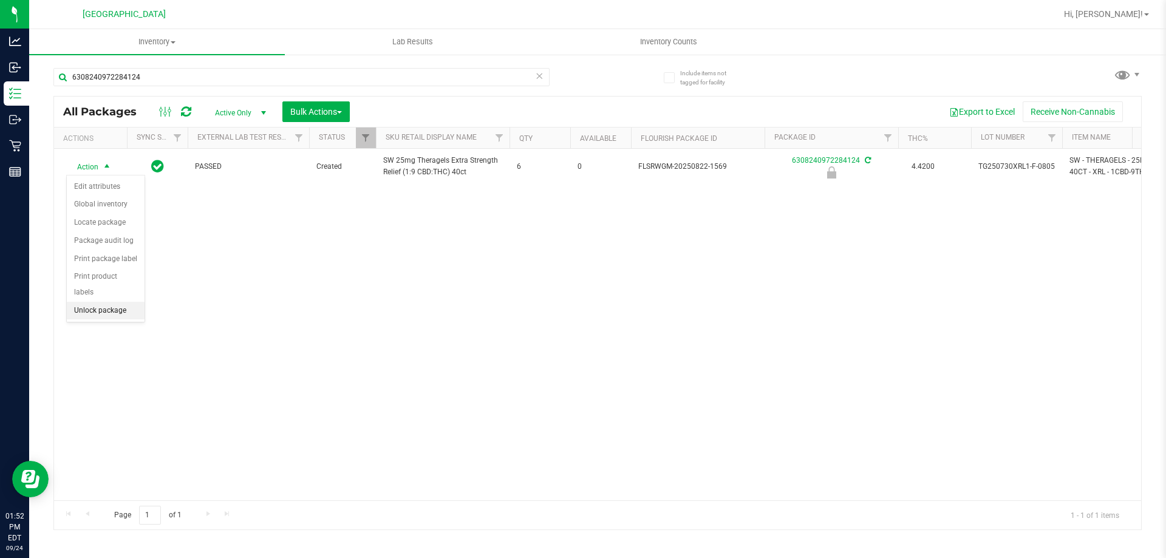
click at [105, 302] on li "Unlock package" at bounding box center [106, 311] width 78 height 18
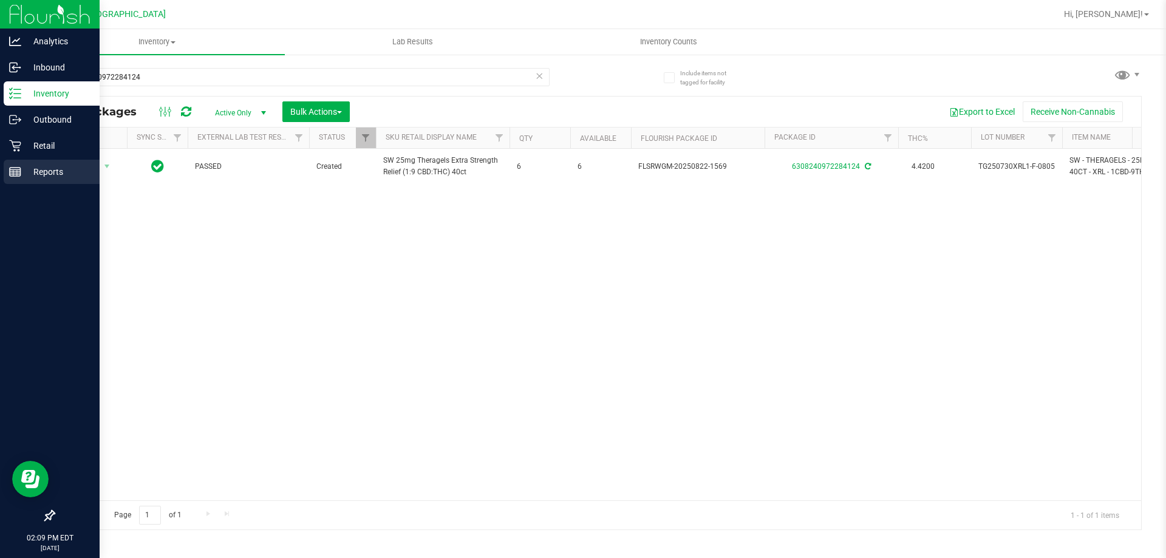
click at [30, 177] on p "Reports" at bounding box center [57, 172] width 73 height 15
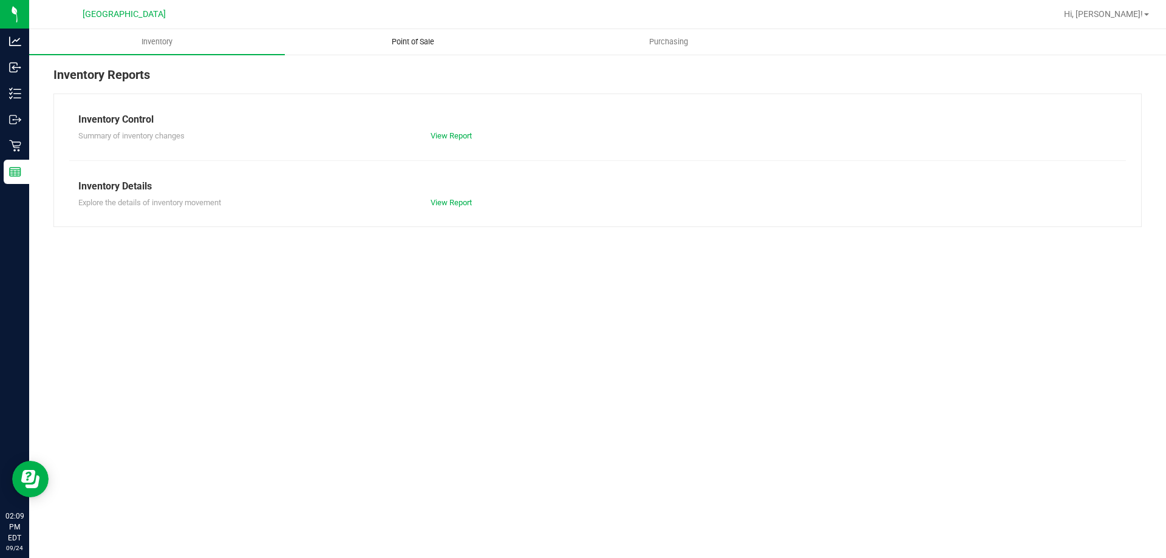
click at [401, 44] on span "Point of Sale" at bounding box center [412, 41] width 75 height 11
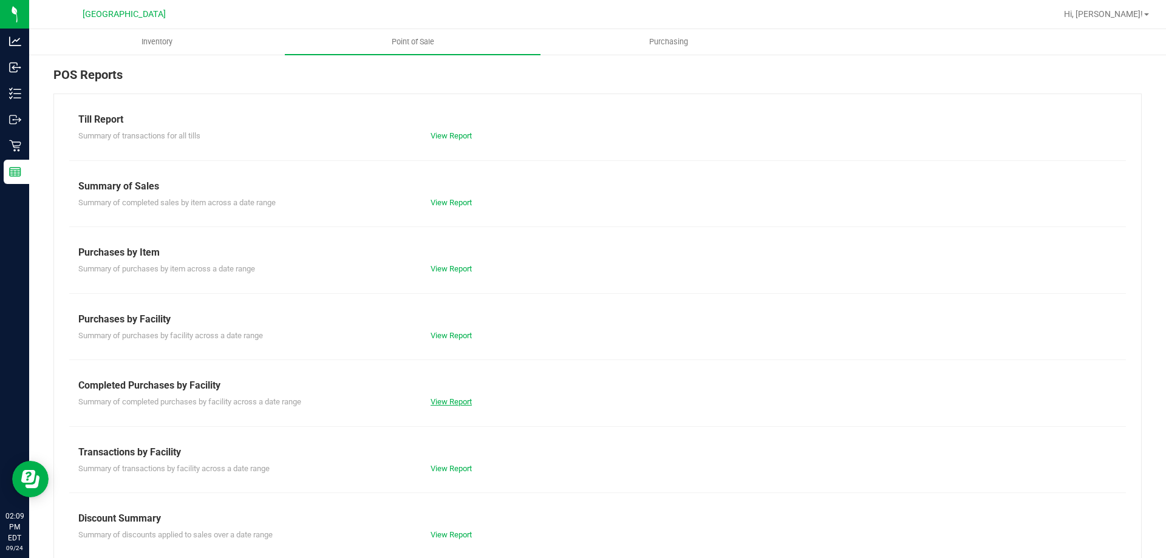
click at [444, 405] on link "View Report" at bounding box center [450, 401] width 41 height 9
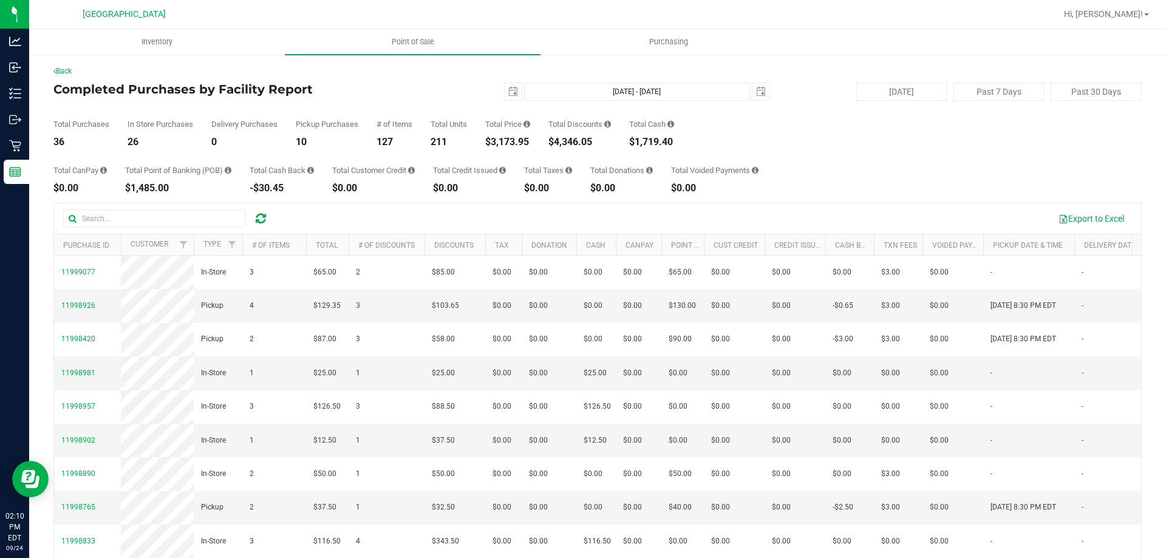
drag, startPoint x: 55, startPoint y: 120, endPoint x: 102, endPoint y: 146, distance: 54.4
click at [102, 146] on div "Back Completed Purchases by Facility Report [DATE] [DATE] - [DATE] [DATE] [DATE…" at bounding box center [597, 351] width 1136 height 596
click at [102, 146] on div "36" at bounding box center [81, 142] width 56 height 10
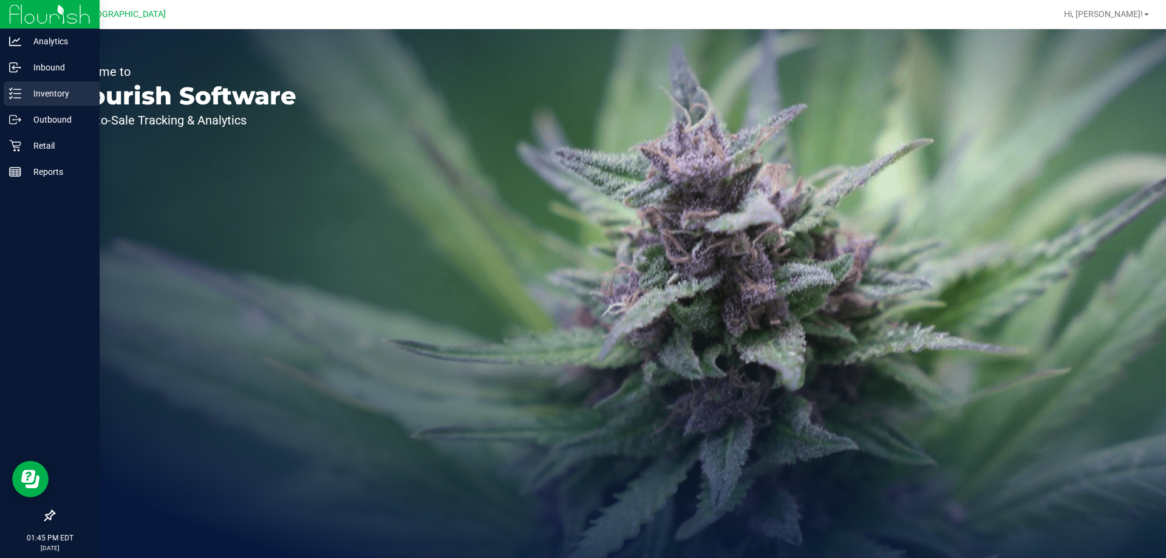
click at [24, 91] on p "Inventory" at bounding box center [57, 93] width 73 height 15
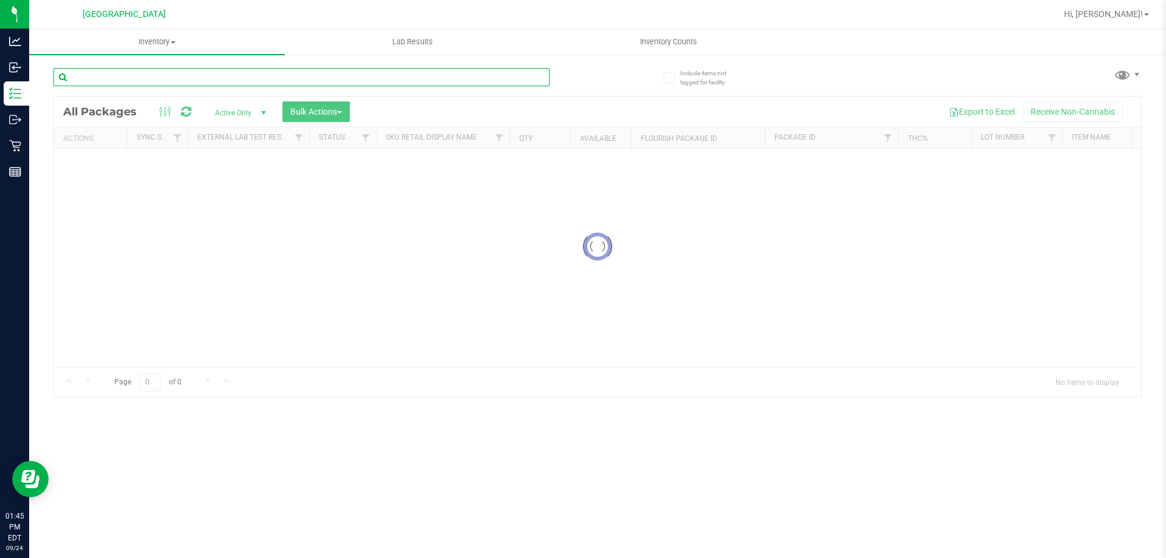
click at [142, 83] on input "text" at bounding box center [301, 77] width 496 height 18
type input "zap"
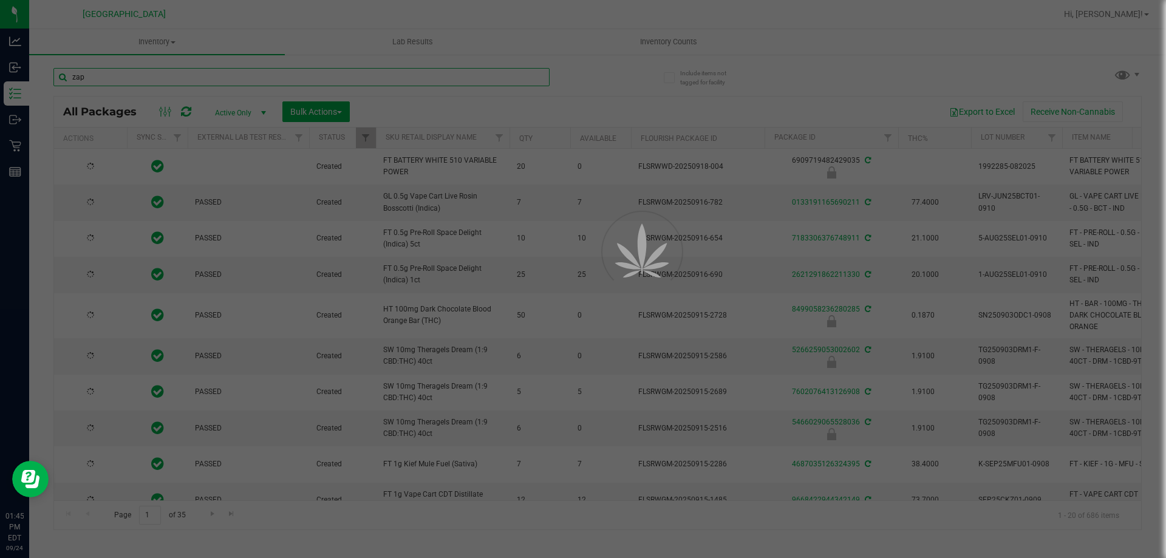
type input "[DATE]"
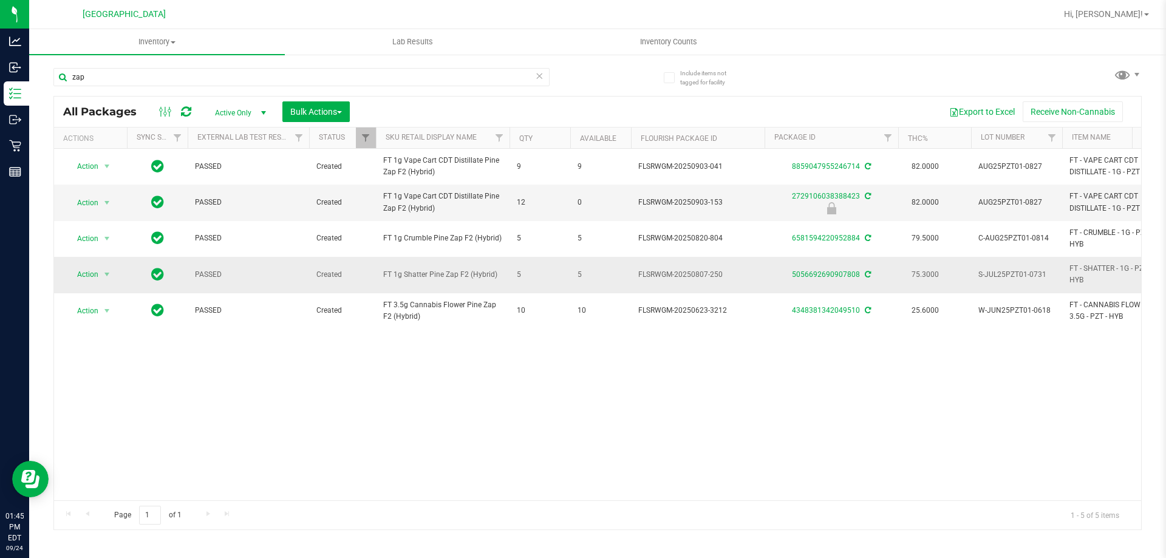
click at [403, 264] on td "FT 1g Shatter Pine Zap F2 (Hybrid)" at bounding box center [443, 275] width 134 height 36
click at [1143, 19] on link "Hi, [PERSON_NAME]!" at bounding box center [1106, 14] width 95 height 13
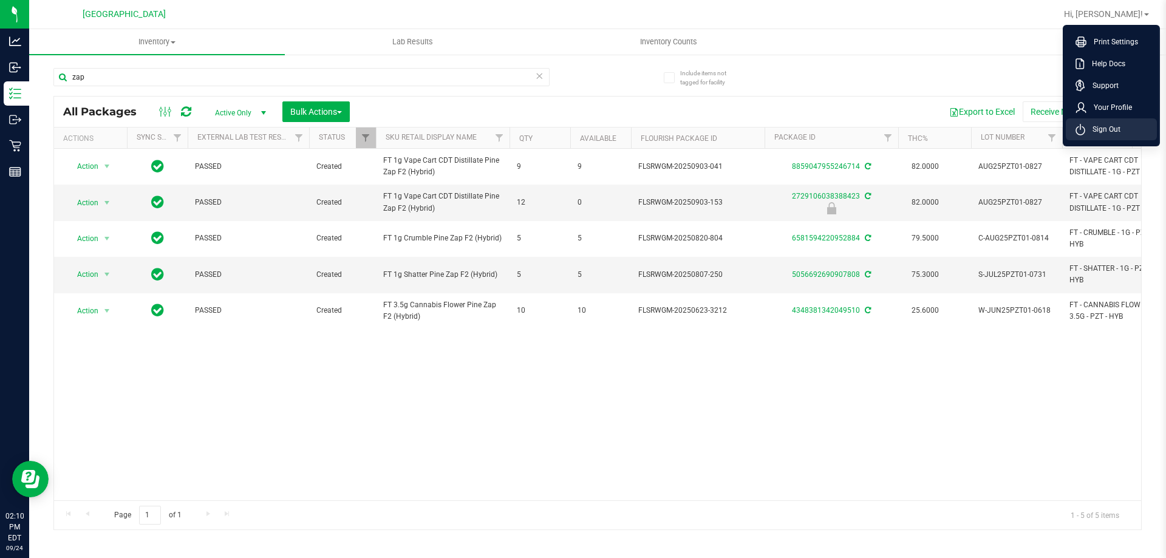
click at [1089, 126] on span "Sign Out" at bounding box center [1102, 129] width 35 height 12
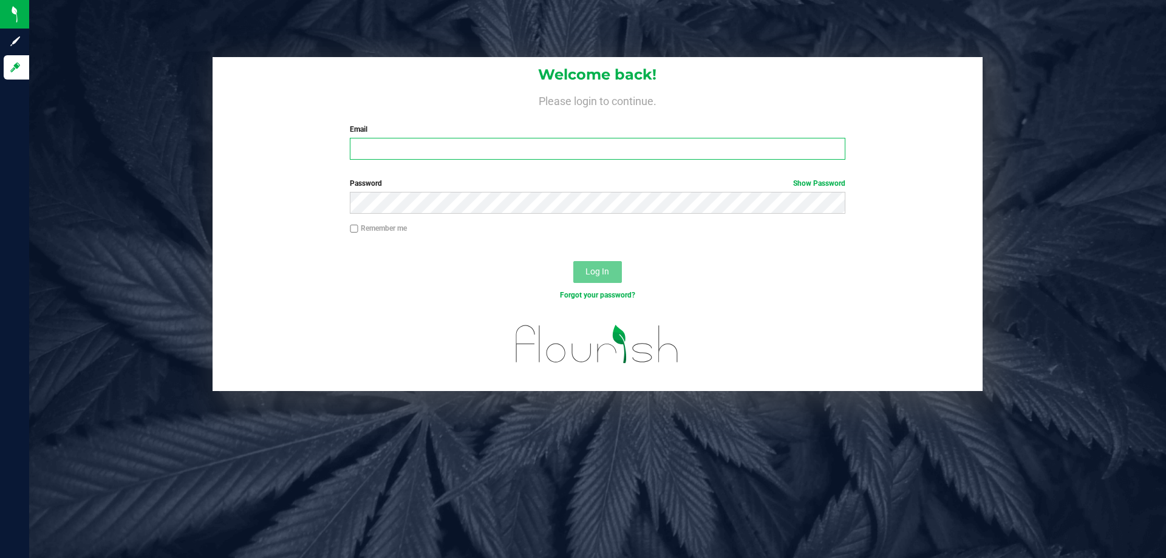
click at [432, 149] on input "Email" at bounding box center [597, 149] width 495 height 22
type input "[EMAIL_ADDRESS][DOMAIN_NAME]"
click at [573, 261] on button "Log In" at bounding box center [597, 272] width 49 height 22
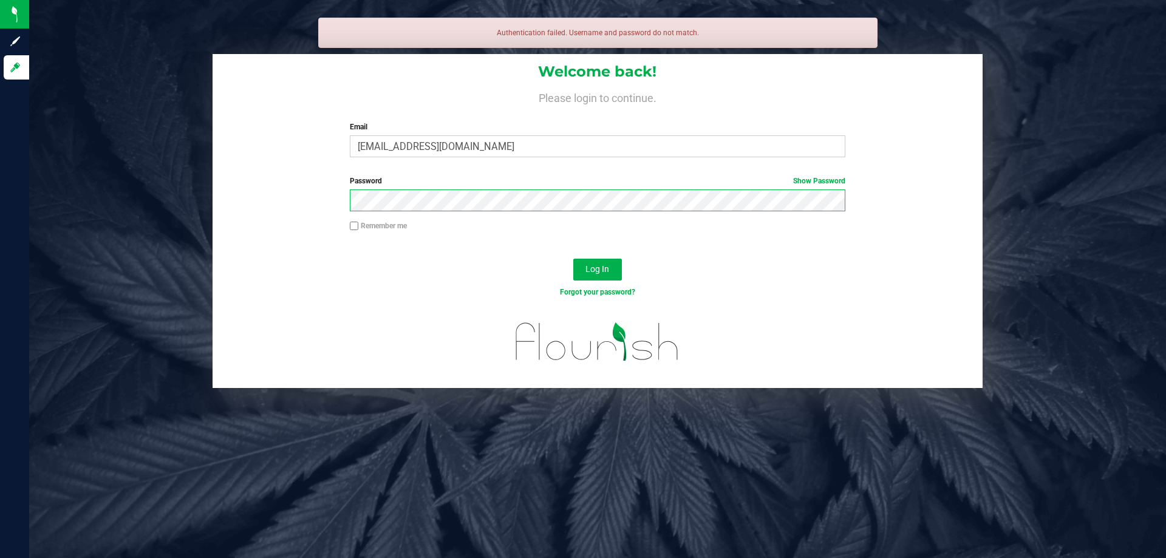
click at [573, 259] on button "Log In" at bounding box center [597, 270] width 49 height 22
